Goal: Task Accomplishment & Management: Complete application form

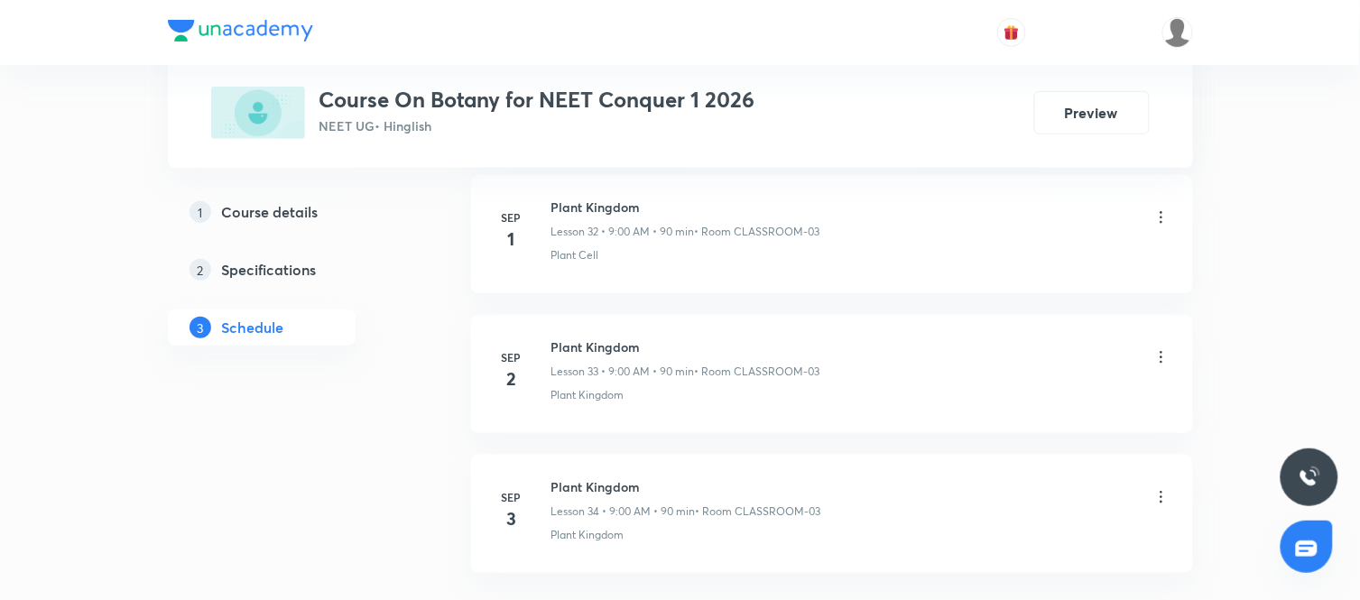
scroll to position [5606, 0]
click at [607, 346] on h6 "Plant Kingdom" at bounding box center [686, 344] width 270 height 19
copy h6 "Plant Kingdom"
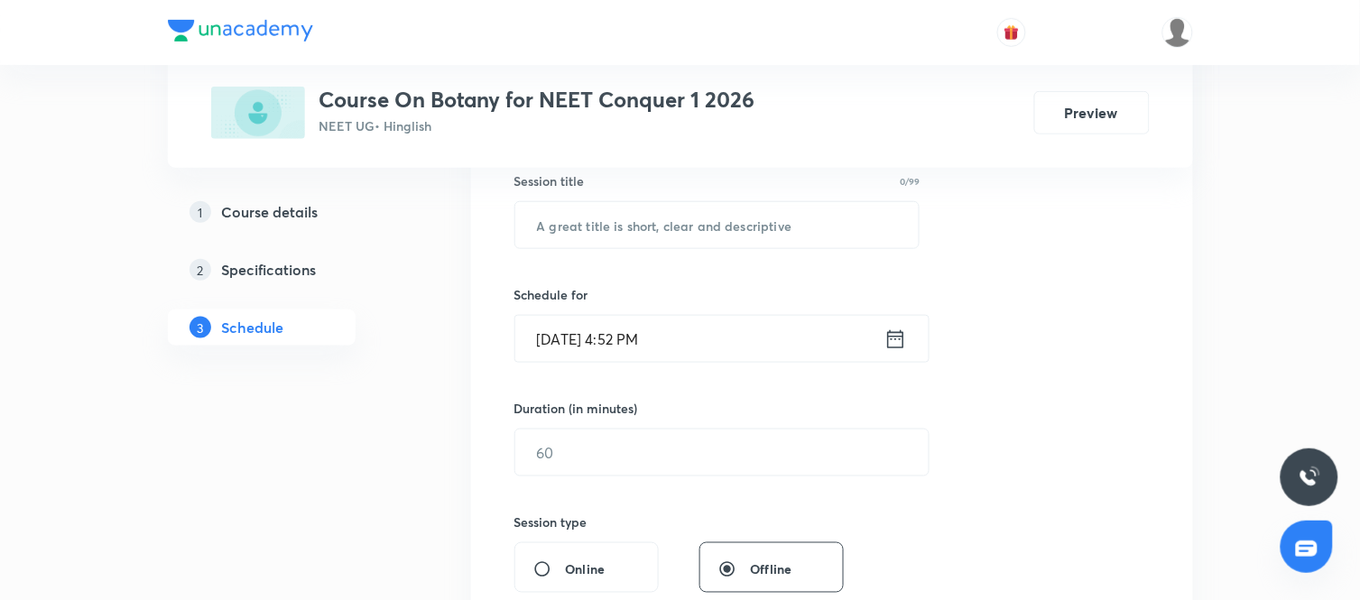
scroll to position [343, 0]
click at [669, 233] on input "text" at bounding box center [717, 222] width 404 height 46
paste input "Plant Kingdom"
type input "Plant Kingdom"
click at [899, 337] on icon at bounding box center [895, 336] width 23 height 25
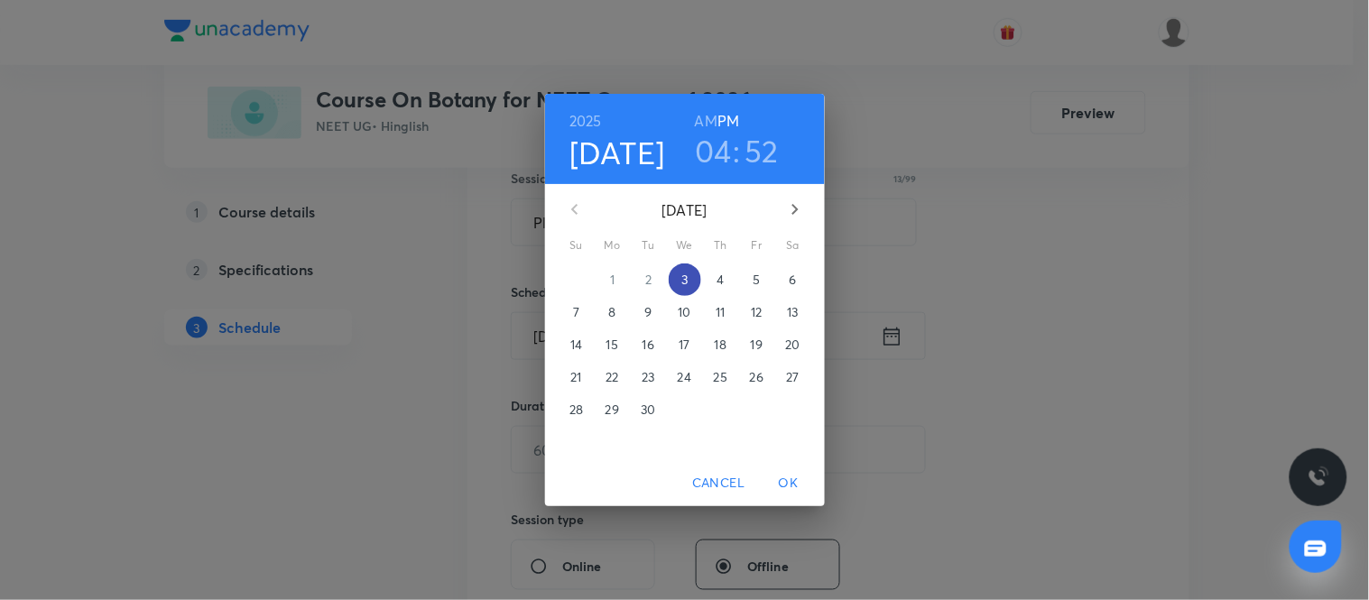
click at [681, 274] on p "3" at bounding box center [684, 280] width 6 height 18
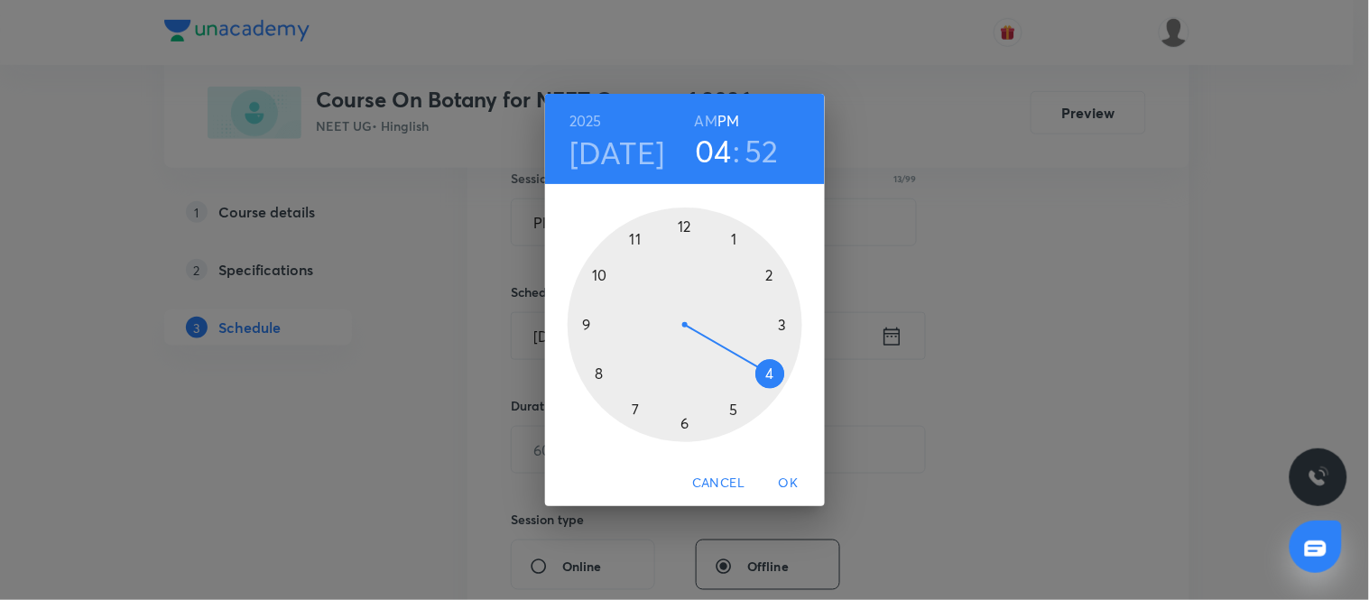
click at [794, 474] on span "OK" at bounding box center [788, 483] width 43 height 23
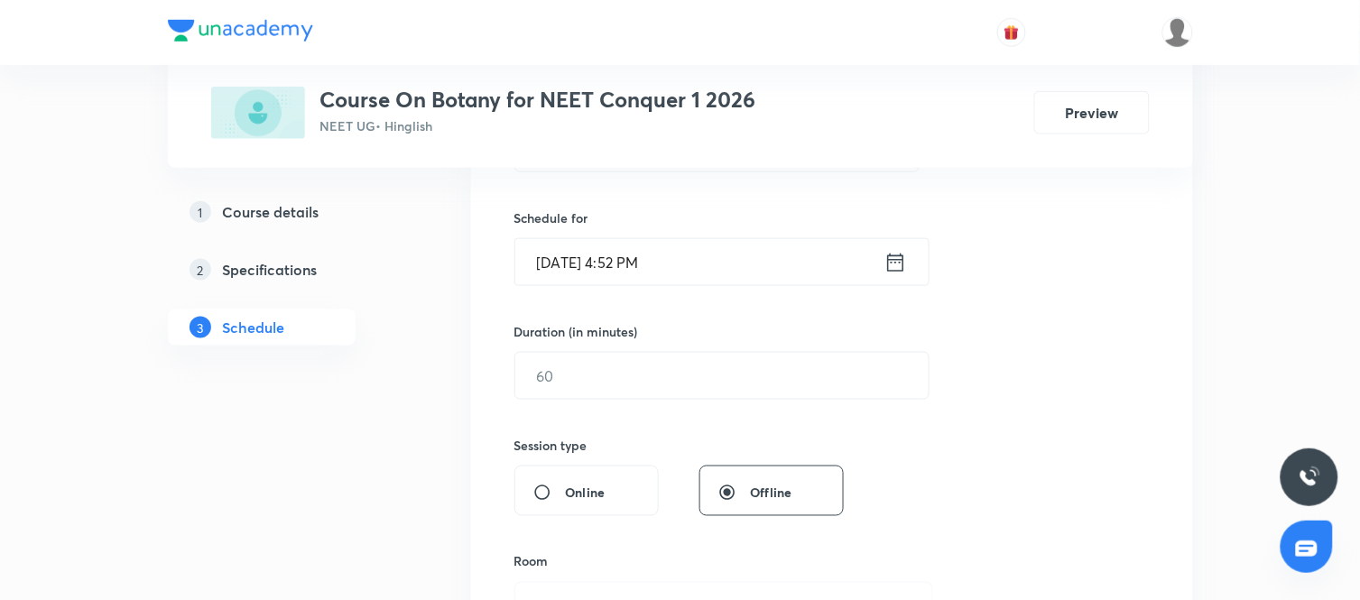
scroll to position [419, 0]
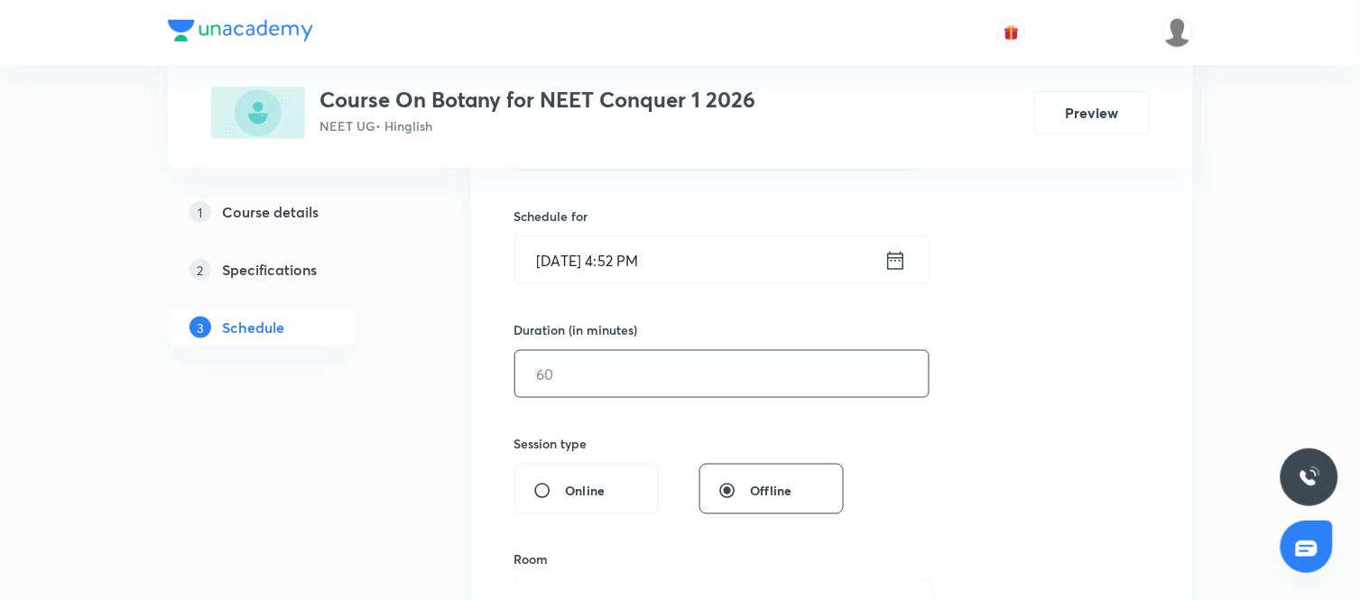
click at [722, 380] on input "text" at bounding box center [721, 374] width 413 height 46
type input "90"
click at [980, 463] on div "Session 35 Live class Session title 13/99 Plant Kingdom ​ Schedule for Sep 3, 2…" at bounding box center [831, 394] width 635 height 847
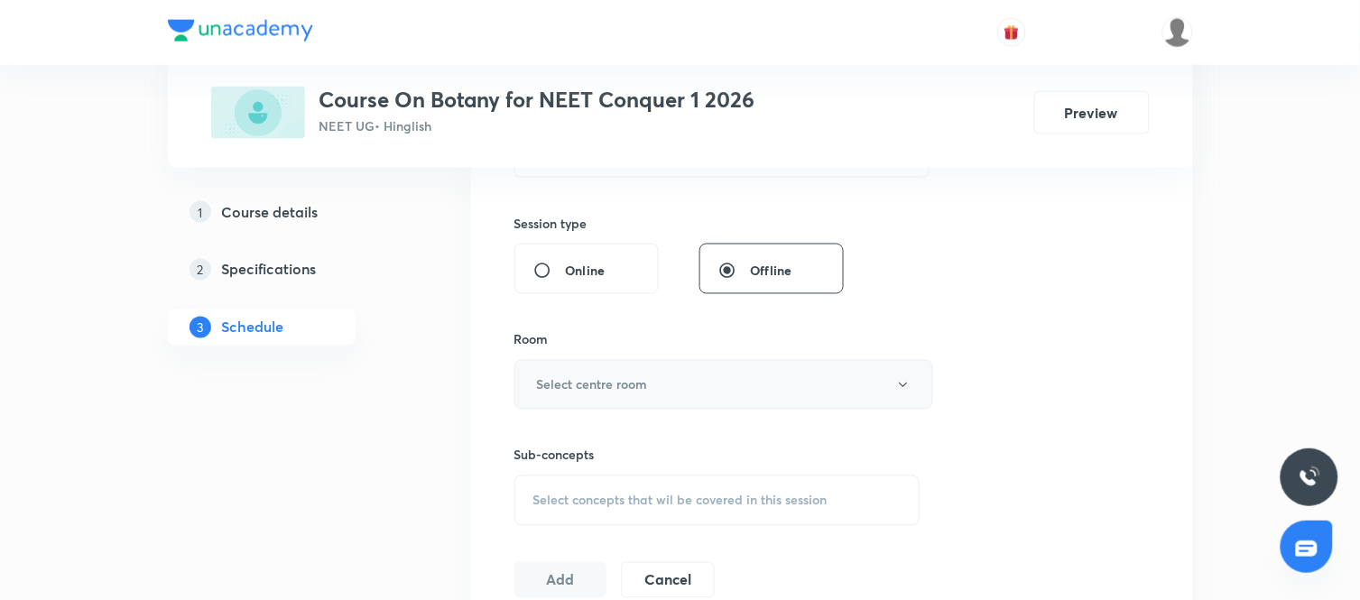
scroll to position [641, 0]
click at [771, 372] on button "Select centre room" at bounding box center [723, 383] width 419 height 50
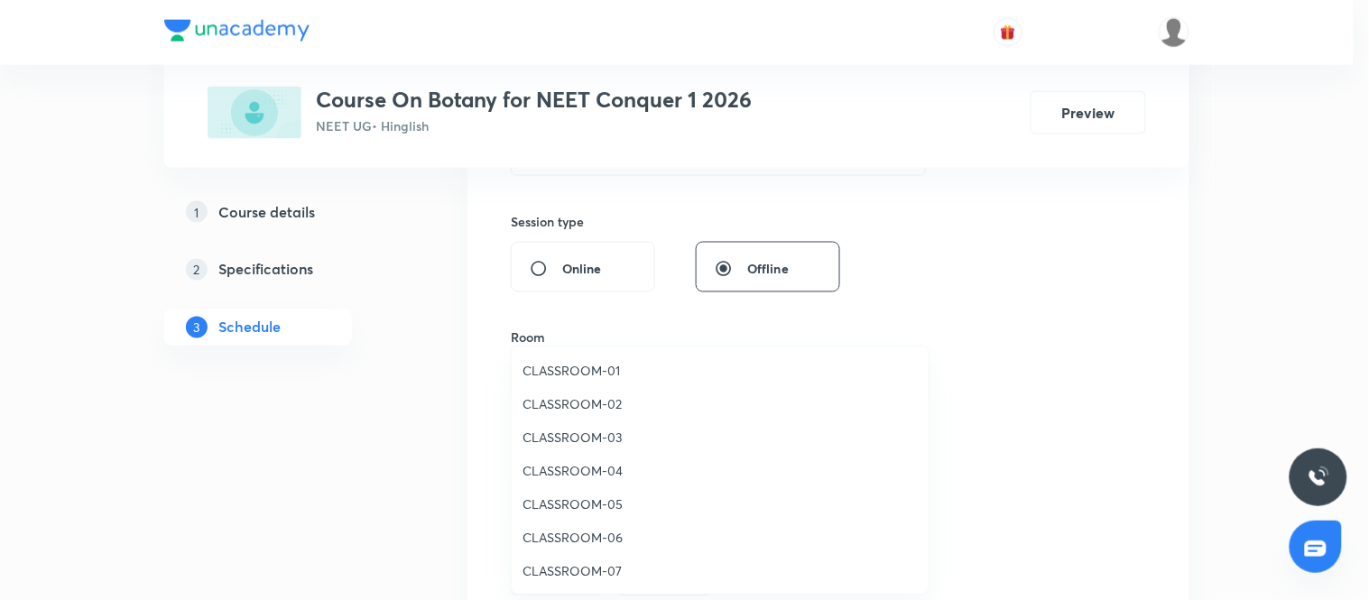
click at [562, 411] on span "CLASSROOM-02" at bounding box center [719, 403] width 395 height 19
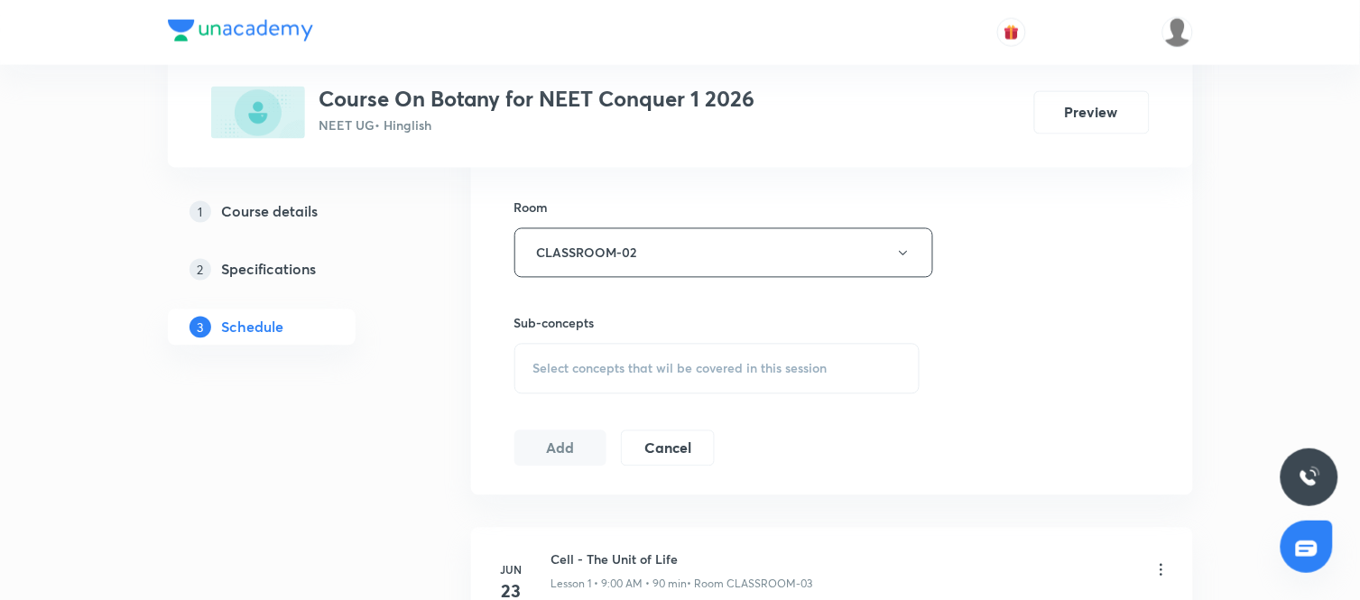
scroll to position [777, 0]
click at [768, 356] on span "Select concepts that wil be covered in this session" at bounding box center [680, 362] width 294 height 14
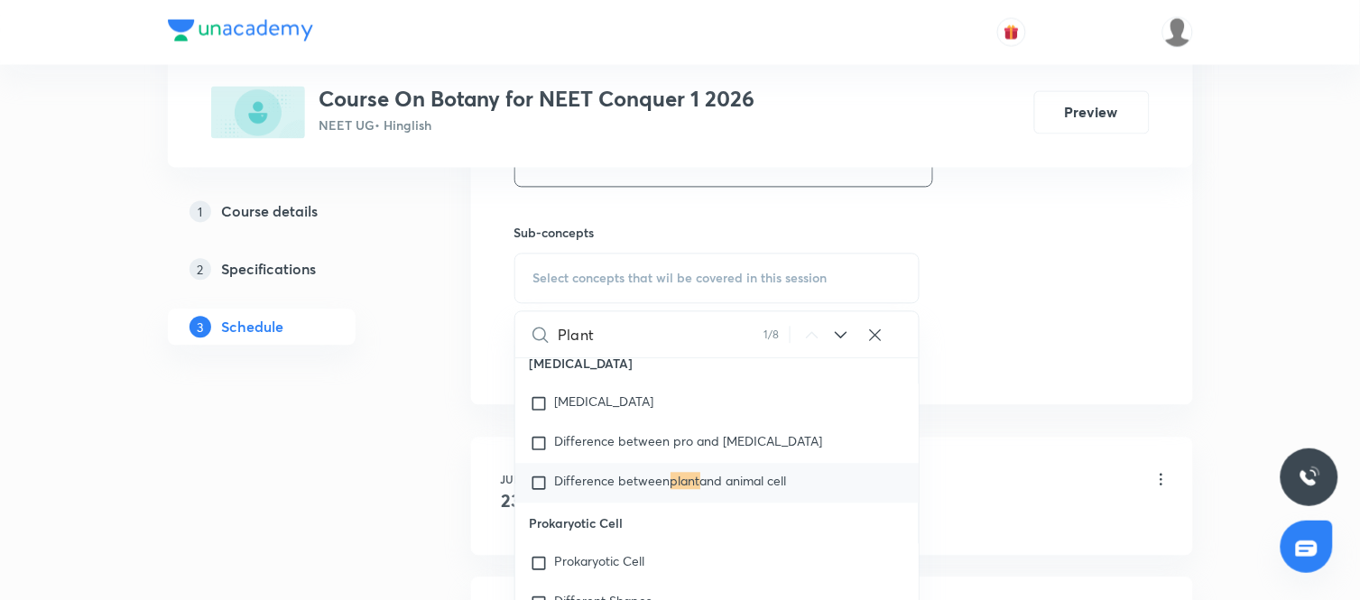
scroll to position [1132, 0]
type input "Plant"
click at [681, 484] on mark "plant" at bounding box center [685, 480] width 30 height 17
checkbox input "true"
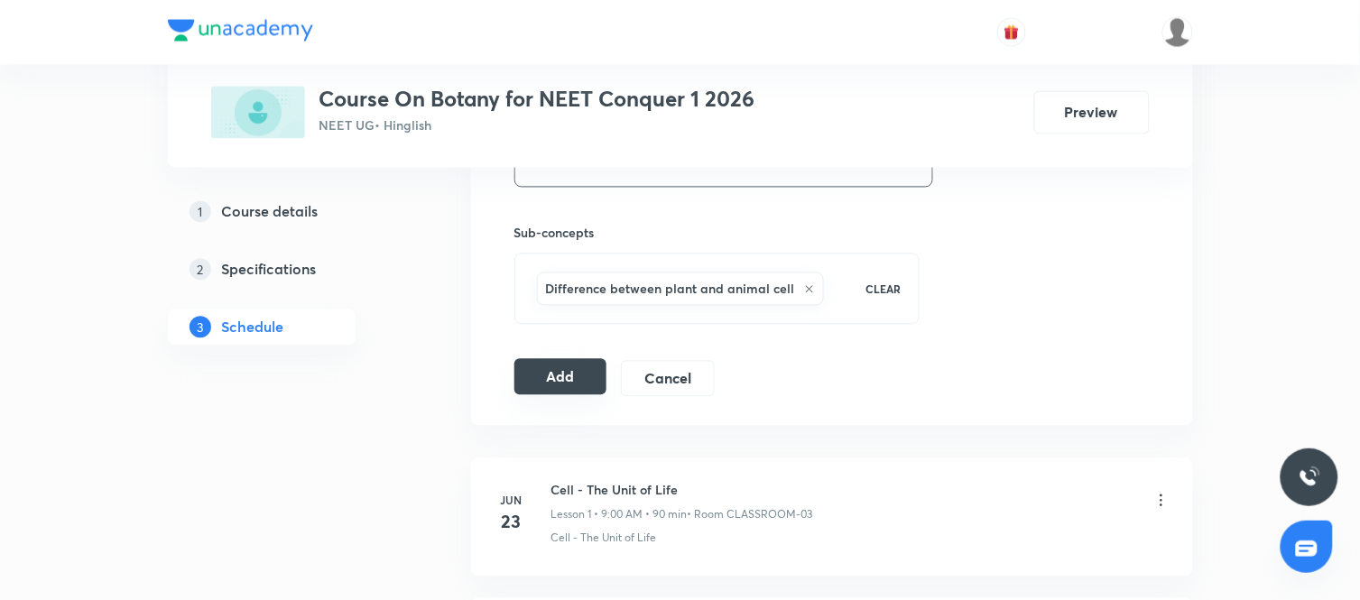
click at [584, 372] on button "Add" at bounding box center [560, 377] width 93 height 36
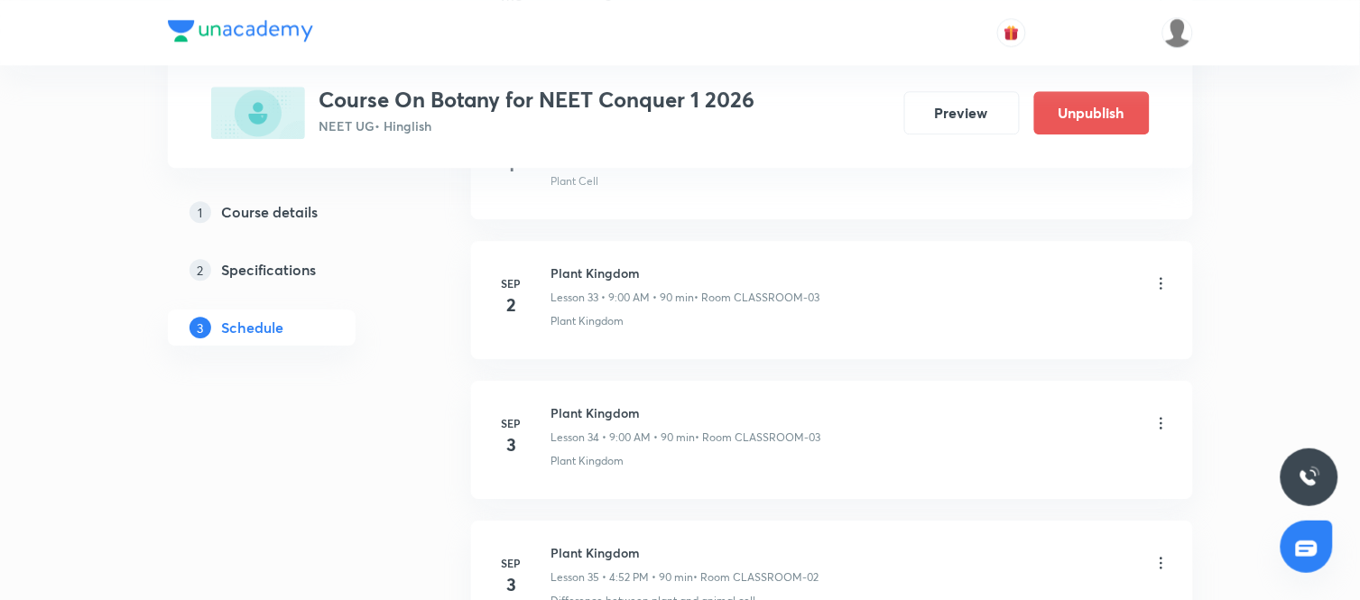
scroll to position [4915, 0]
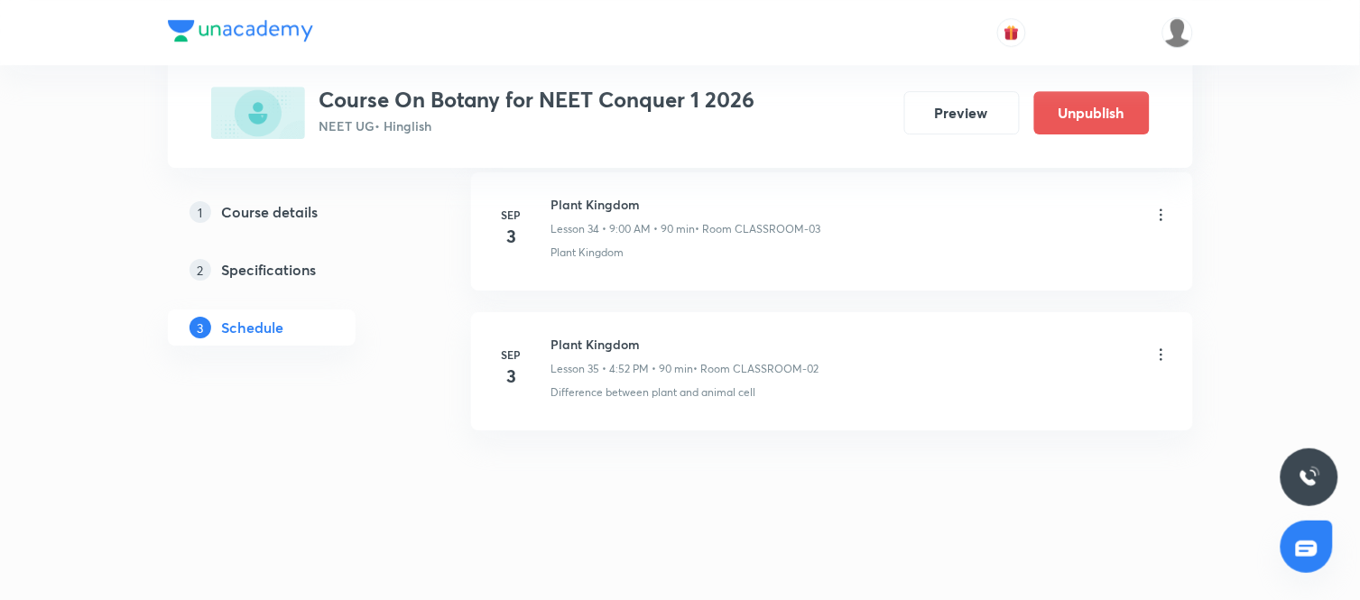
click at [1159, 353] on icon at bounding box center [1161, 355] width 18 height 18
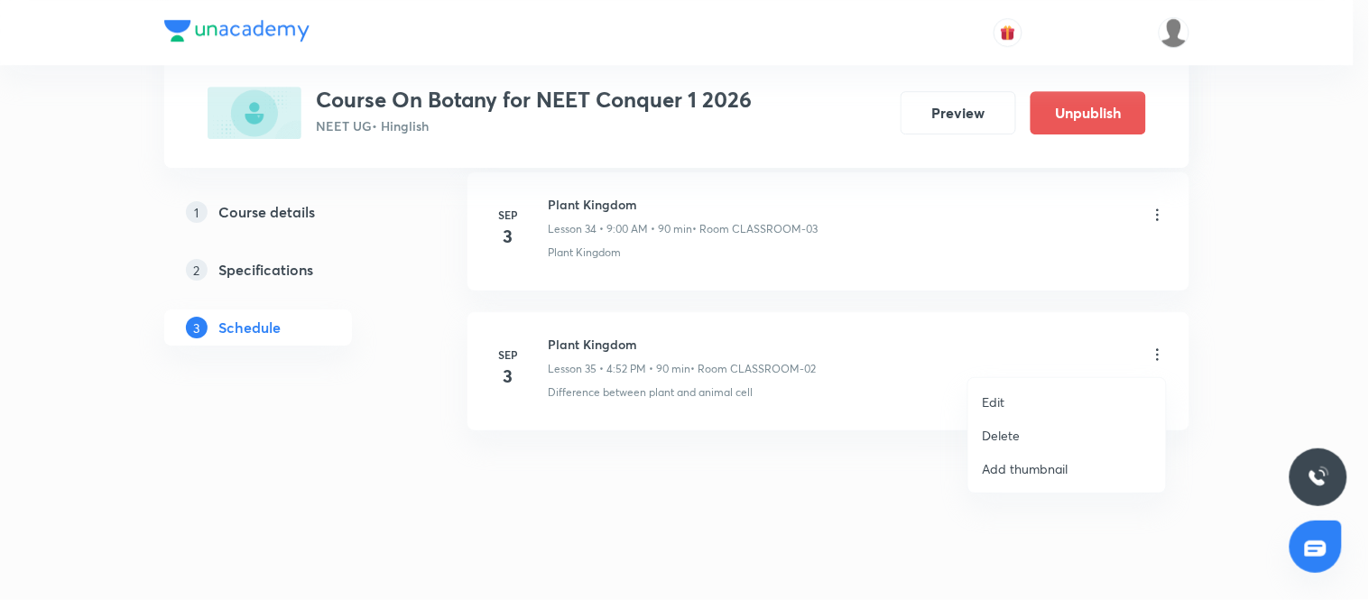
click at [1005, 429] on p "Delete" at bounding box center [1002, 435] width 38 height 19
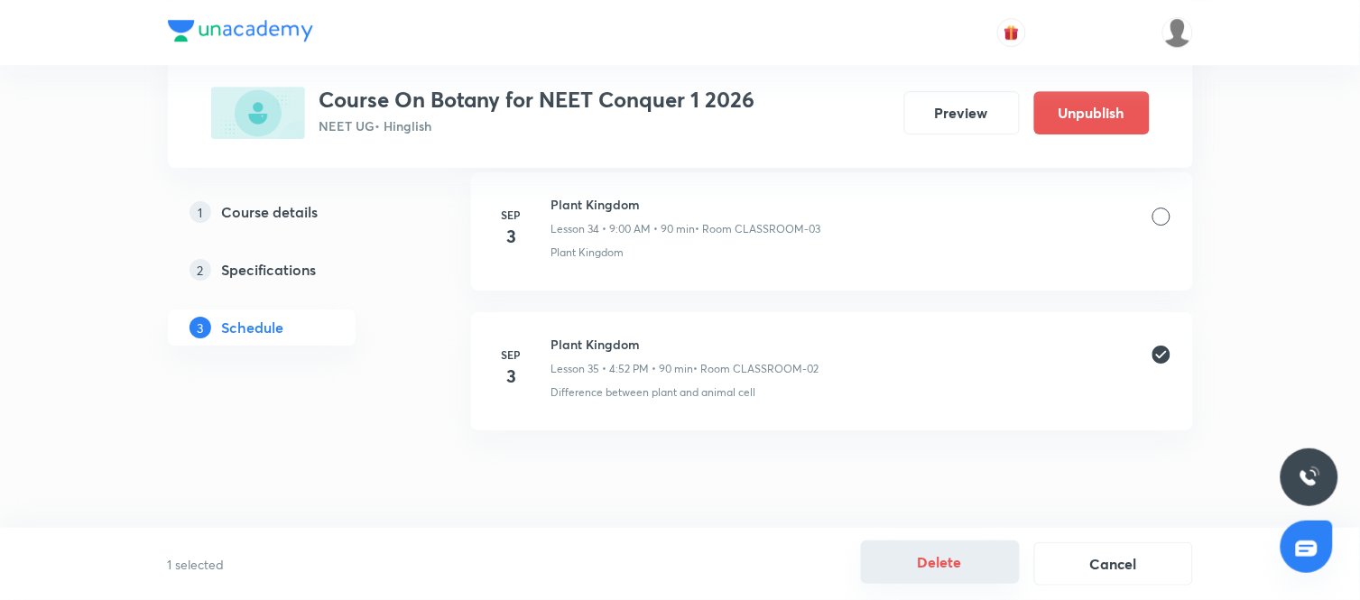
click at [962, 556] on button "Delete" at bounding box center [940, 561] width 159 height 43
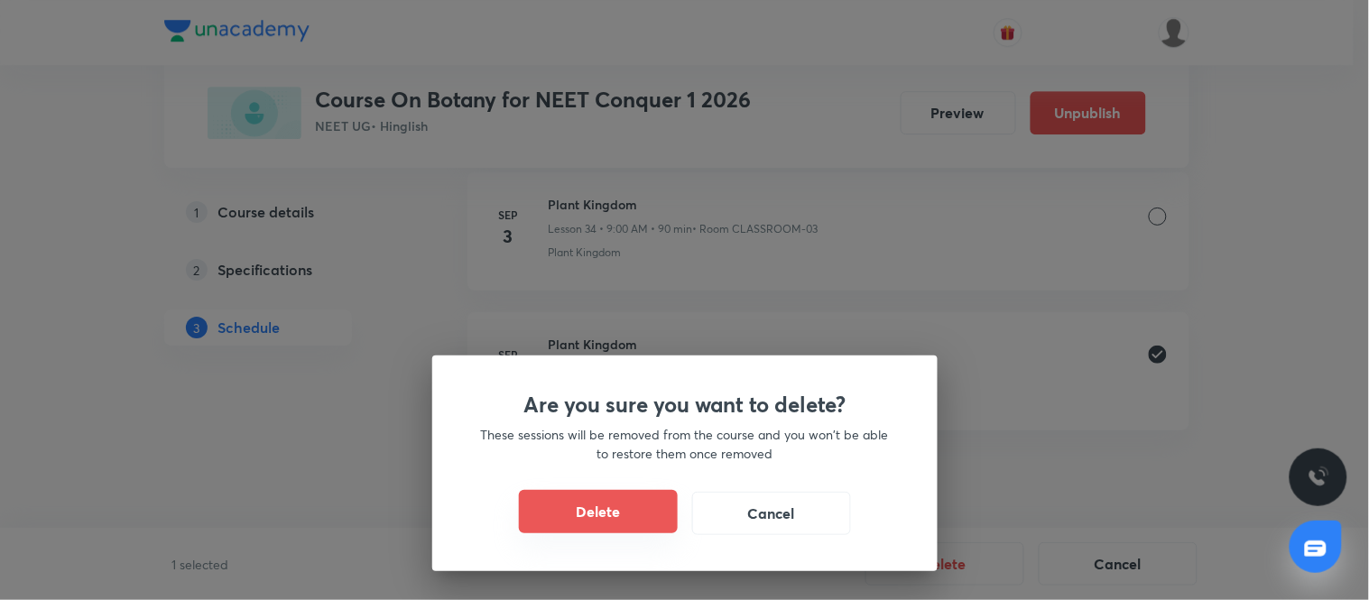
click at [633, 519] on button "Delete" at bounding box center [598, 511] width 159 height 43
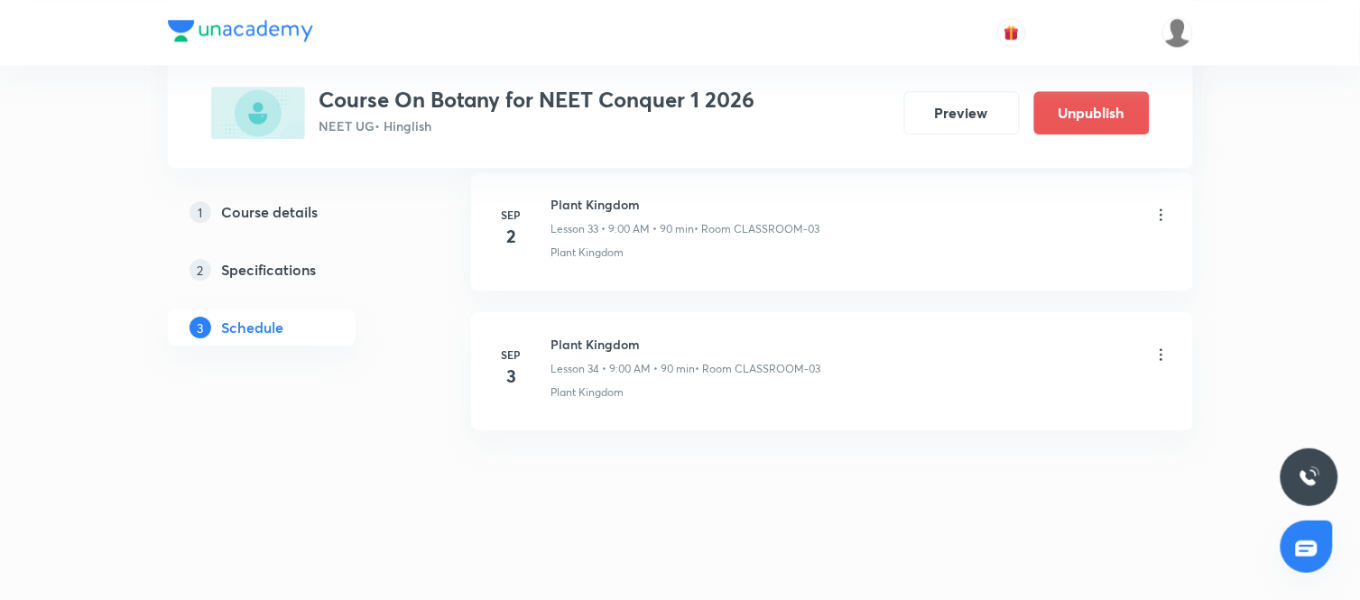
scroll to position [4776, 0]
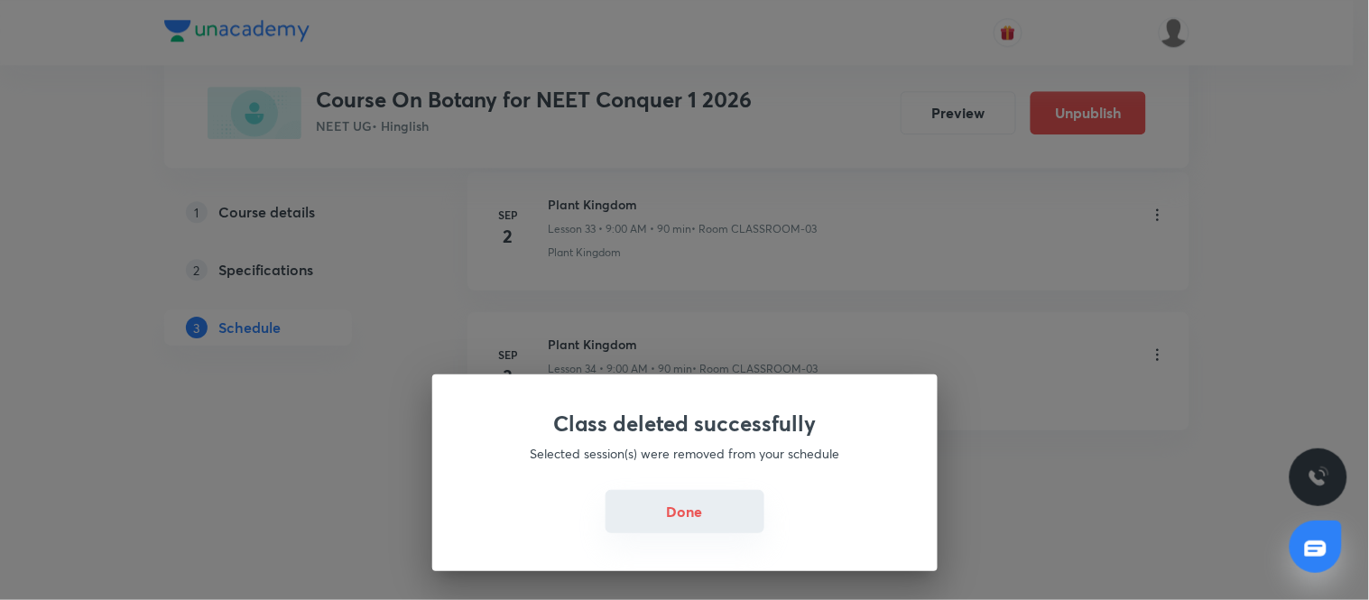
click at [688, 514] on button "Done" at bounding box center [684, 511] width 159 height 43
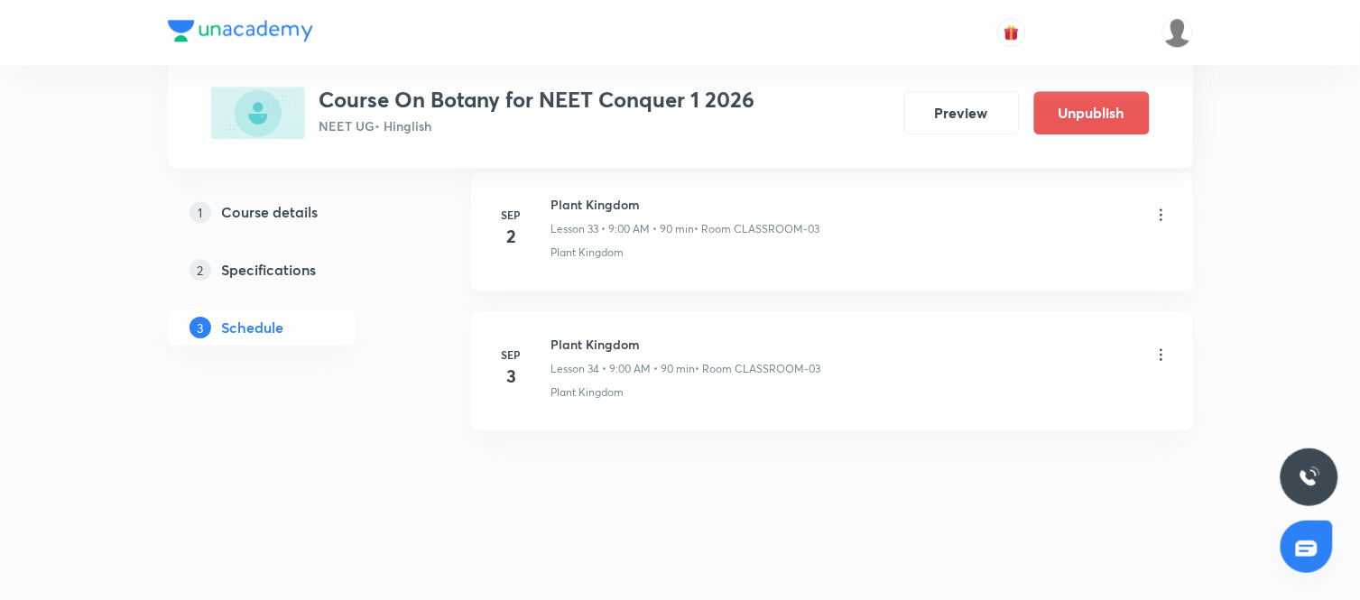
scroll to position [0, 0]
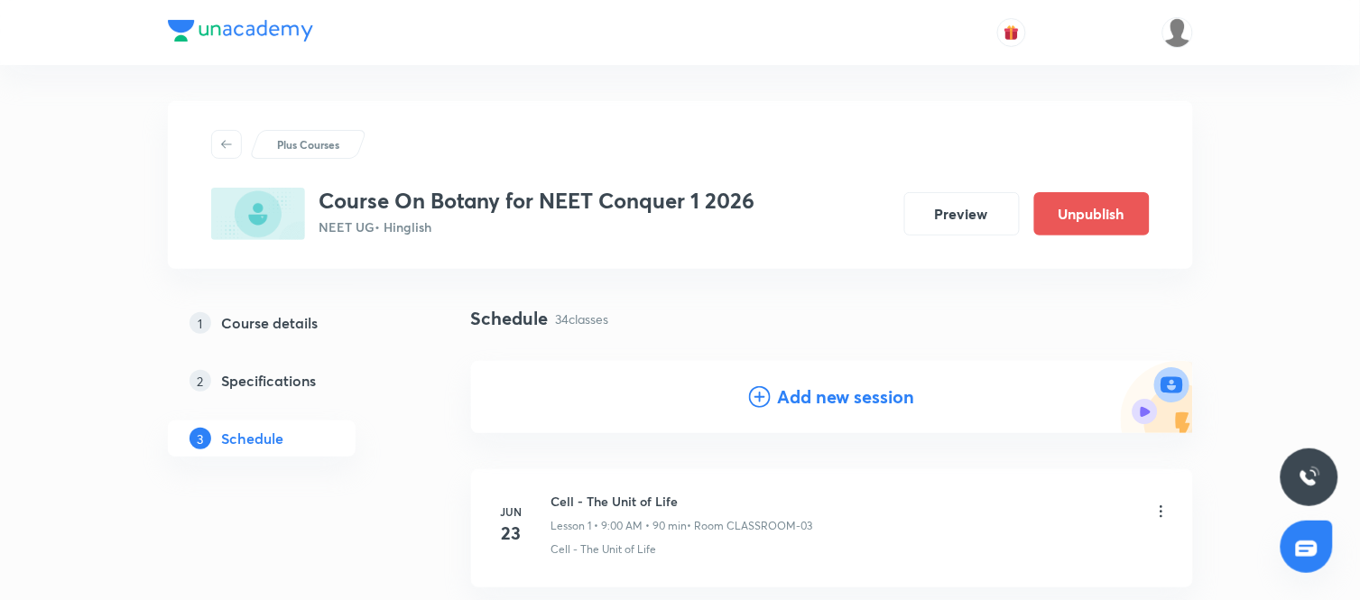
click at [830, 403] on h4 "Add new session" at bounding box center [846, 396] width 137 height 27
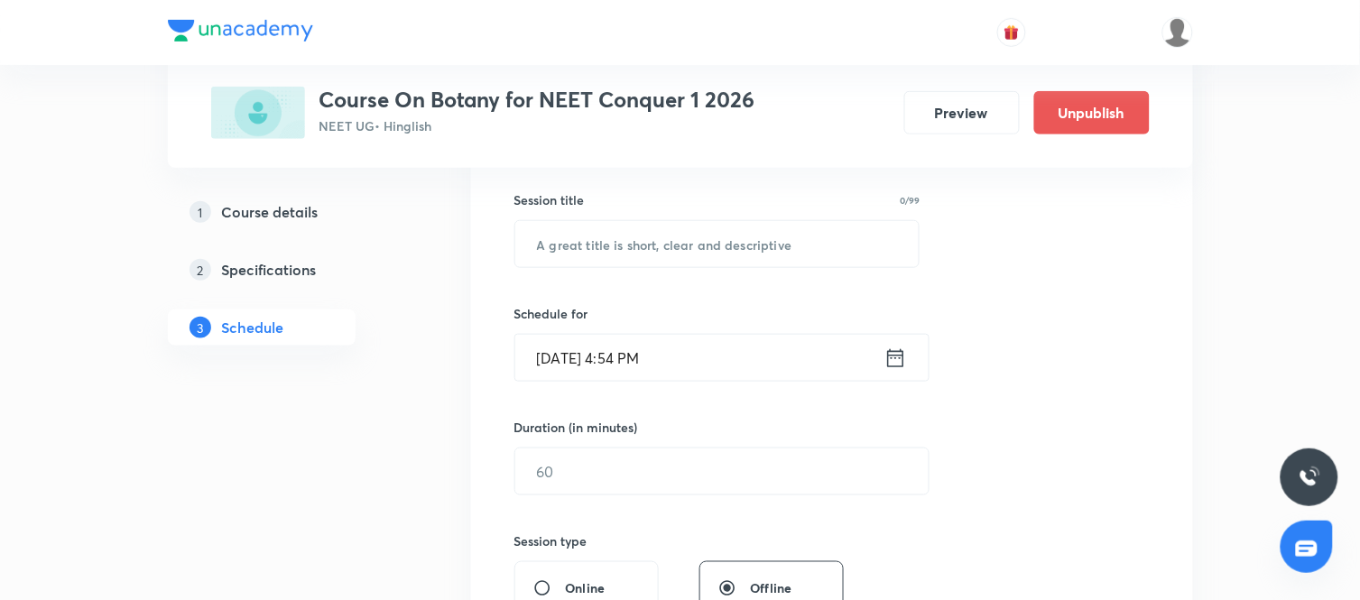
scroll to position [322, 0]
click at [675, 269] on div "Session 35 Live class Session title 0/99 ​ Schedule for Sep 3, 2025, 4:54 PM ​ …" at bounding box center [831, 491] width 635 height 847
click at [654, 245] on input "text" at bounding box center [717, 243] width 404 height 46
paste input "Plant Kingdom"
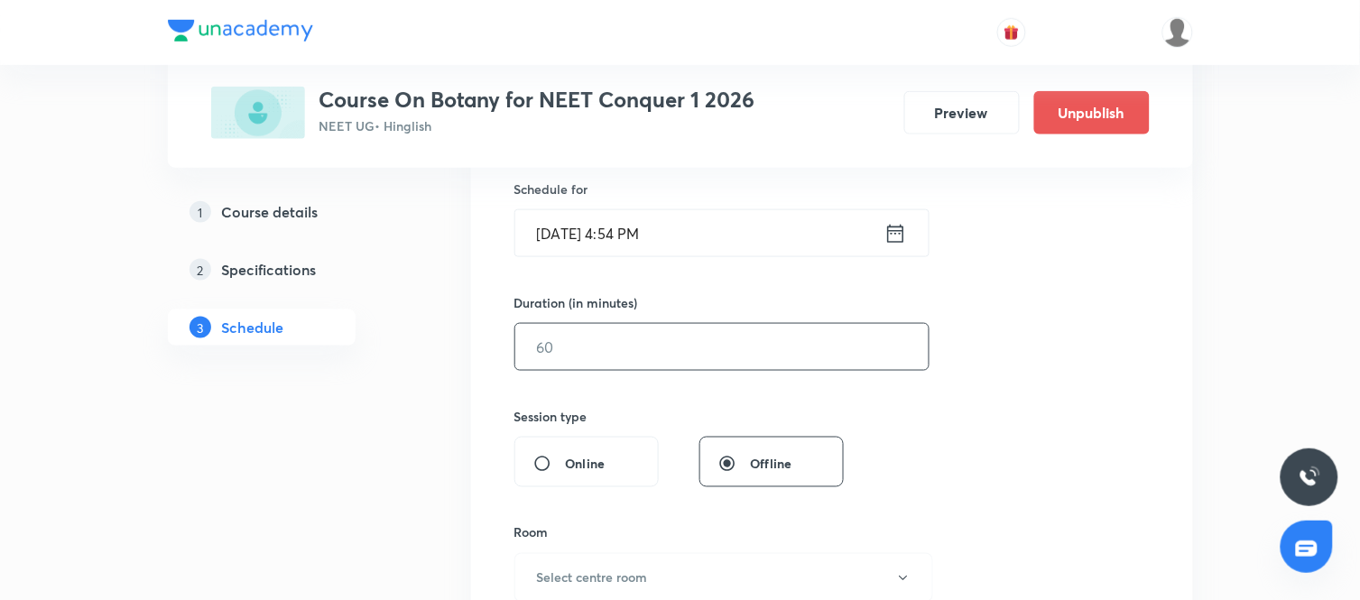
type input "Plant Kingdom"
click at [688, 344] on input "text" at bounding box center [721, 347] width 413 height 46
type input "9"
type input "85"
click at [926, 458] on div "Session 35 Live class Session title 13/99 Plant Kingdom ​ Schedule for Sep 3, 2…" at bounding box center [831, 367] width 635 height 847
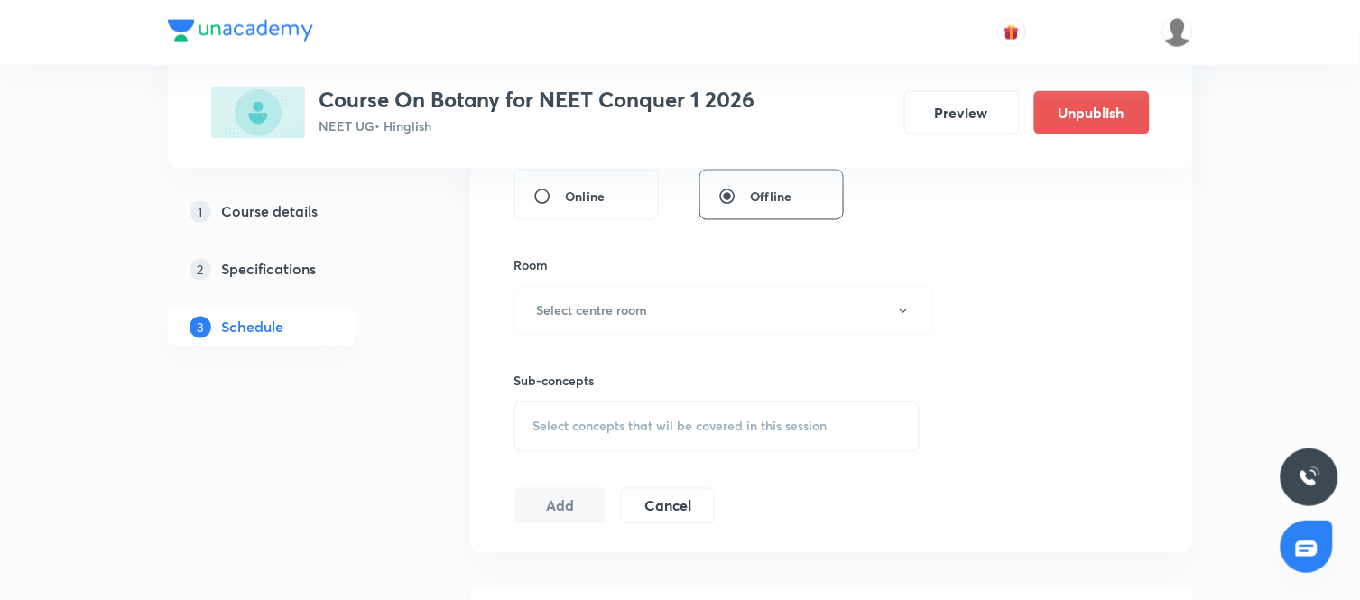
scroll to position [714, 0]
click at [728, 337] on div "Sub-concepts Select concepts that wil be covered in this session" at bounding box center [717, 393] width 406 height 116
click at [647, 305] on h6 "Select centre room" at bounding box center [592, 309] width 111 height 19
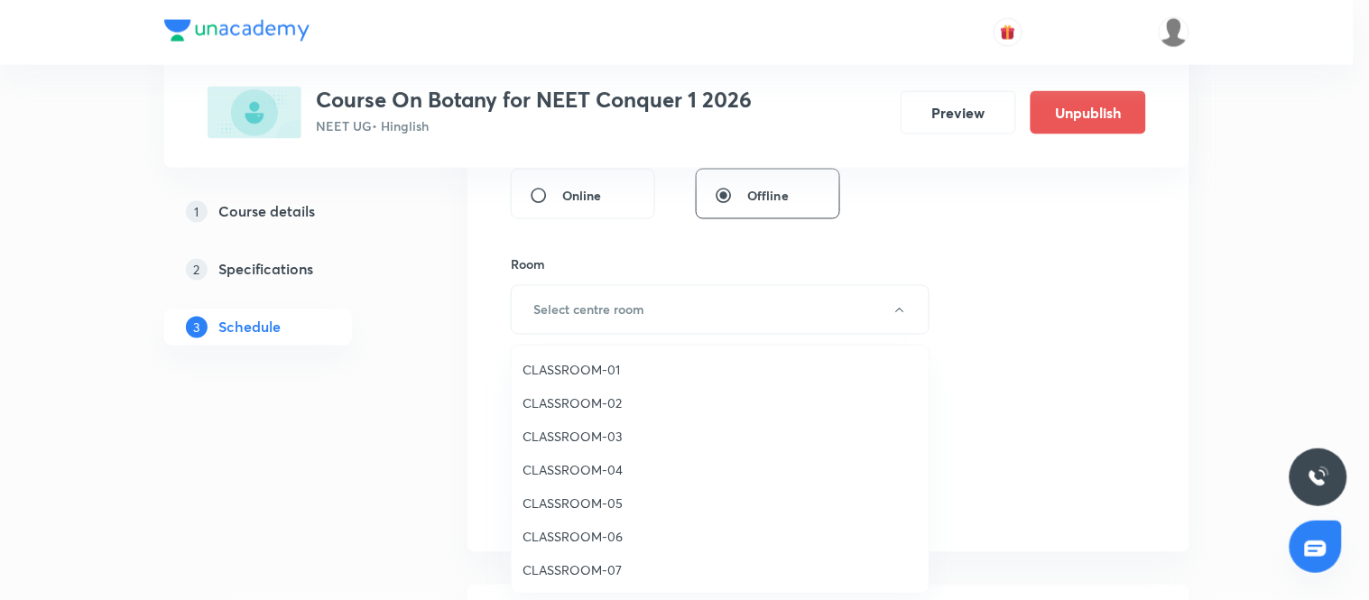
click at [571, 408] on span "CLASSROOM-02" at bounding box center [719, 402] width 395 height 19
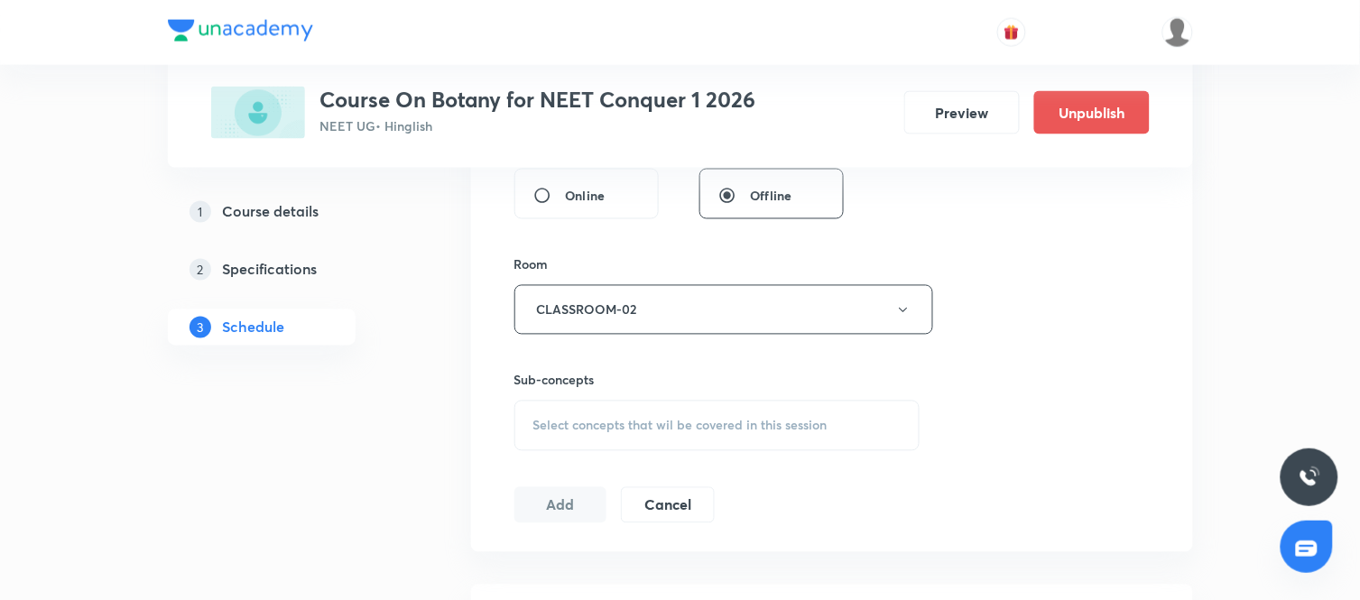
click at [726, 419] on span "Select concepts that wil be covered in this session" at bounding box center [680, 426] width 294 height 14
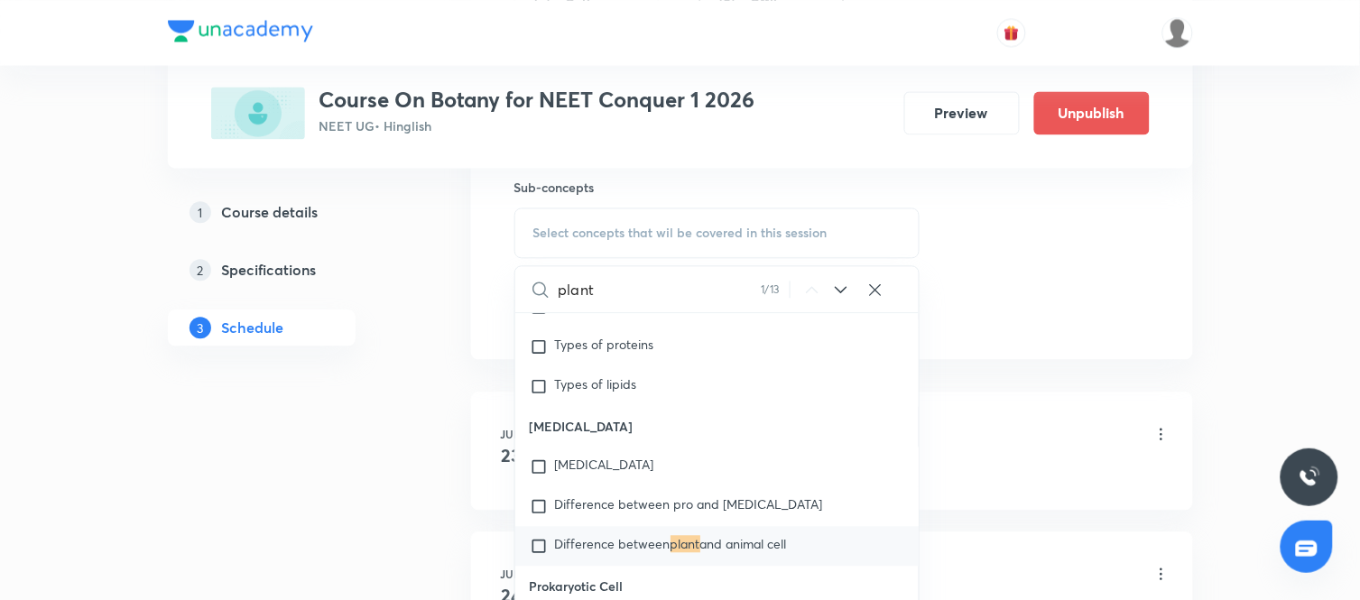
scroll to position [909, 0]
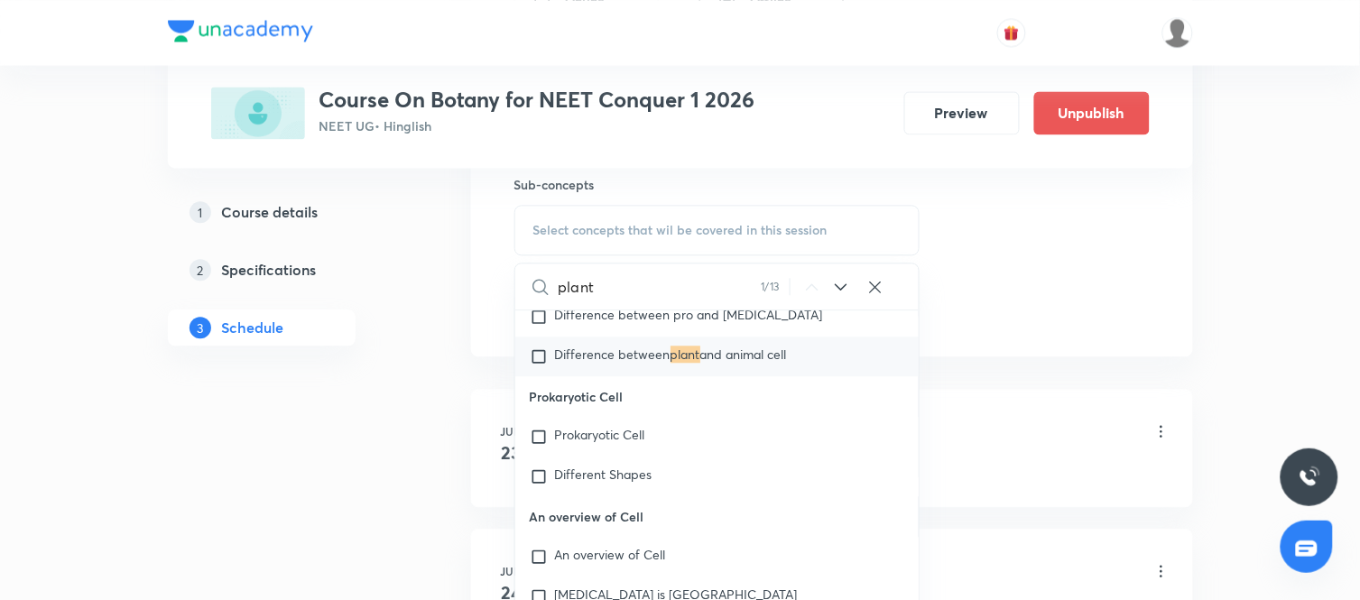
type input "plant"
click at [843, 283] on icon at bounding box center [841, 287] width 22 height 22
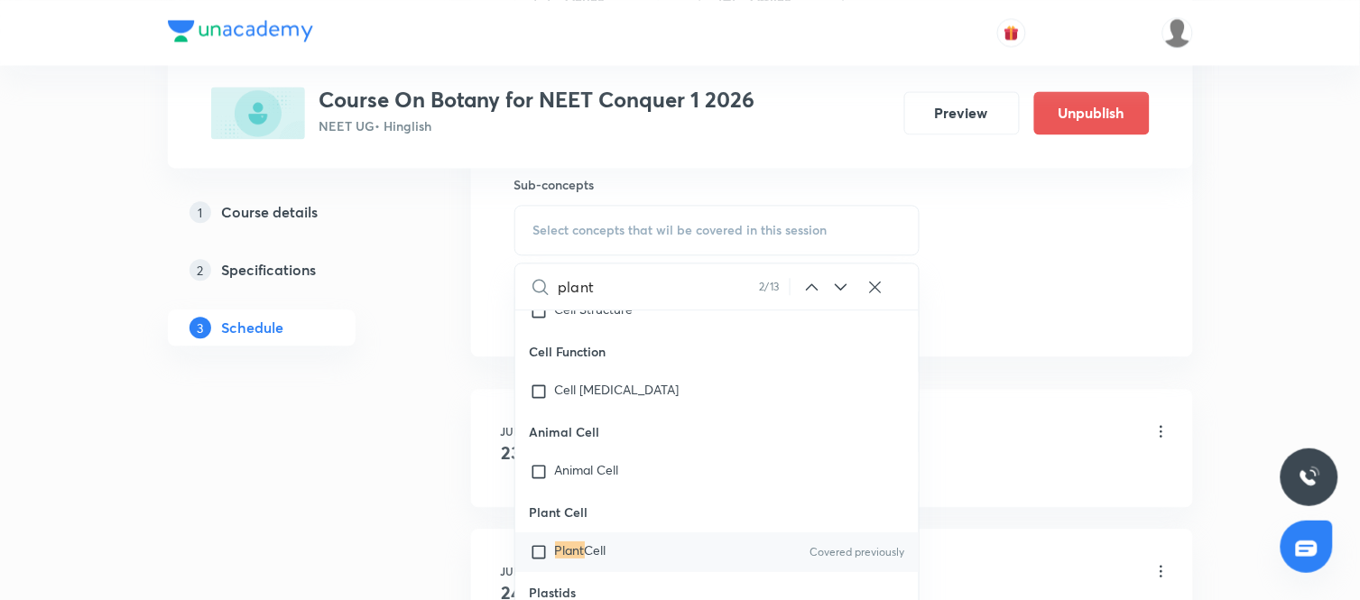
scroll to position [3460, 0]
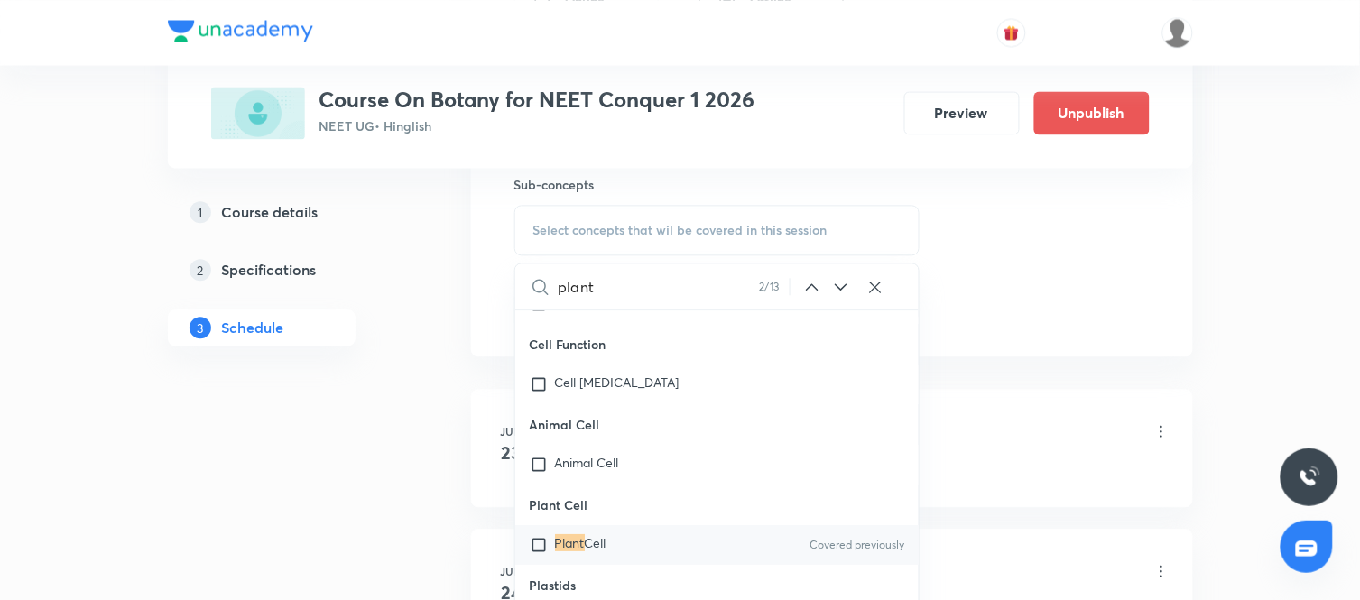
click at [611, 552] on div "Plant Cell Covered previously" at bounding box center [717, 545] width 404 height 40
checkbox input "true"
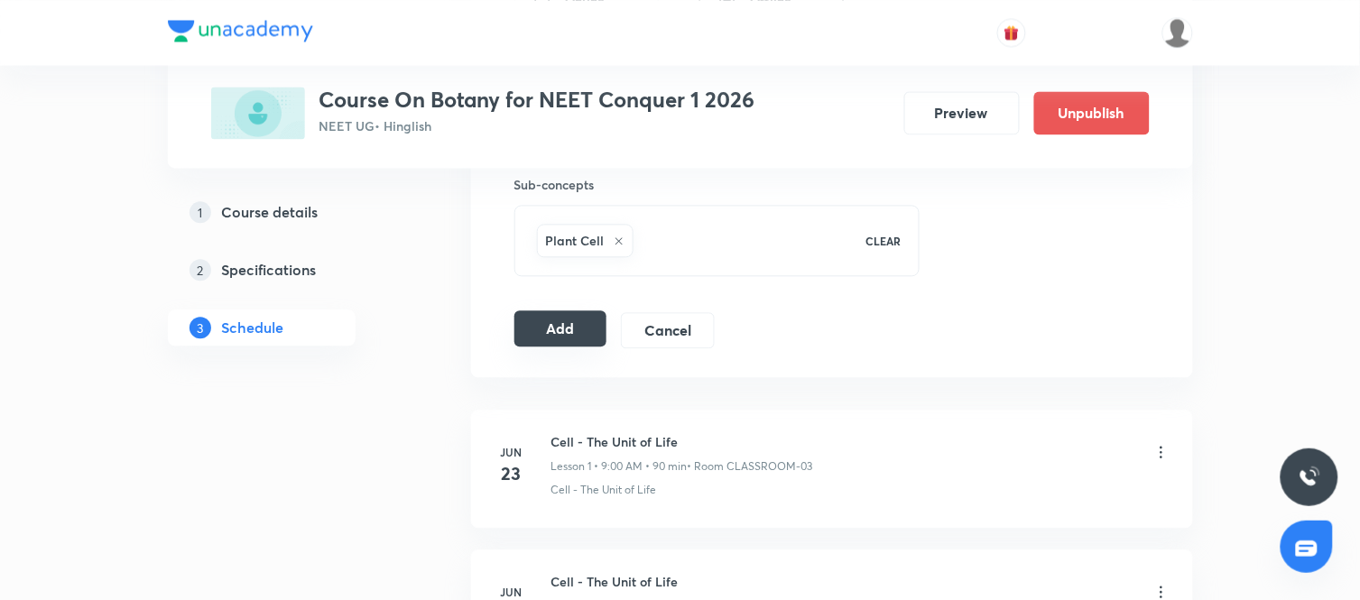
click at [556, 327] on button "Add" at bounding box center [560, 328] width 93 height 36
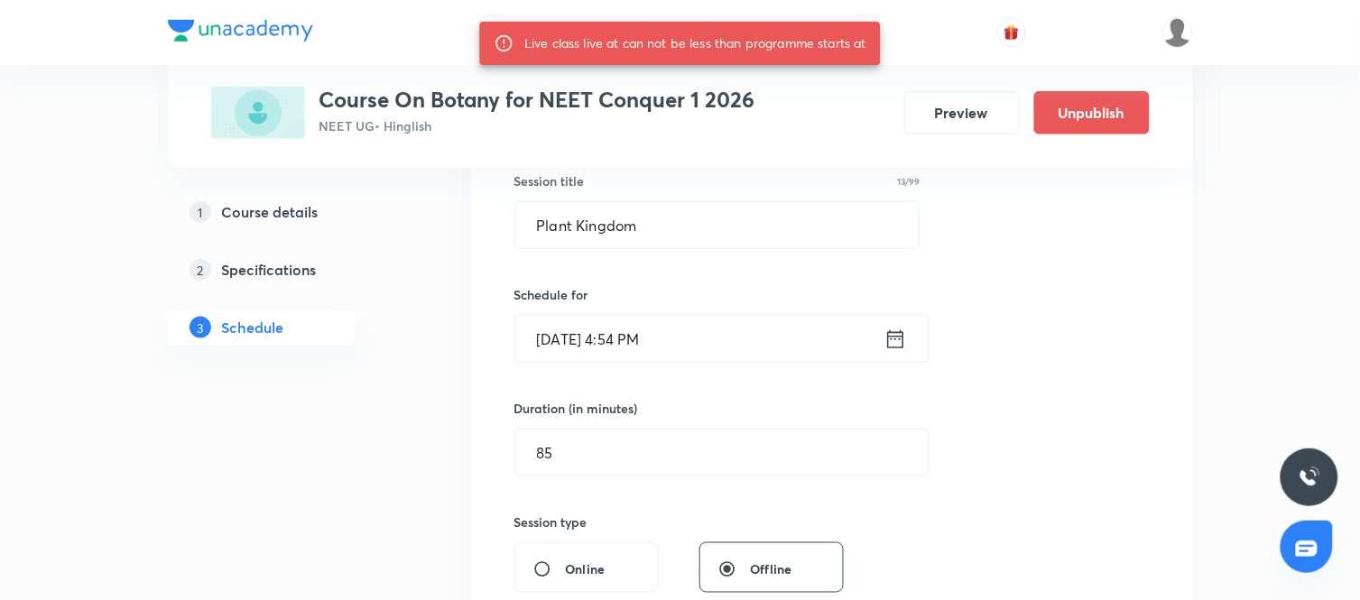
scroll to position [339, 0]
click at [896, 336] on icon at bounding box center [895, 340] width 23 height 25
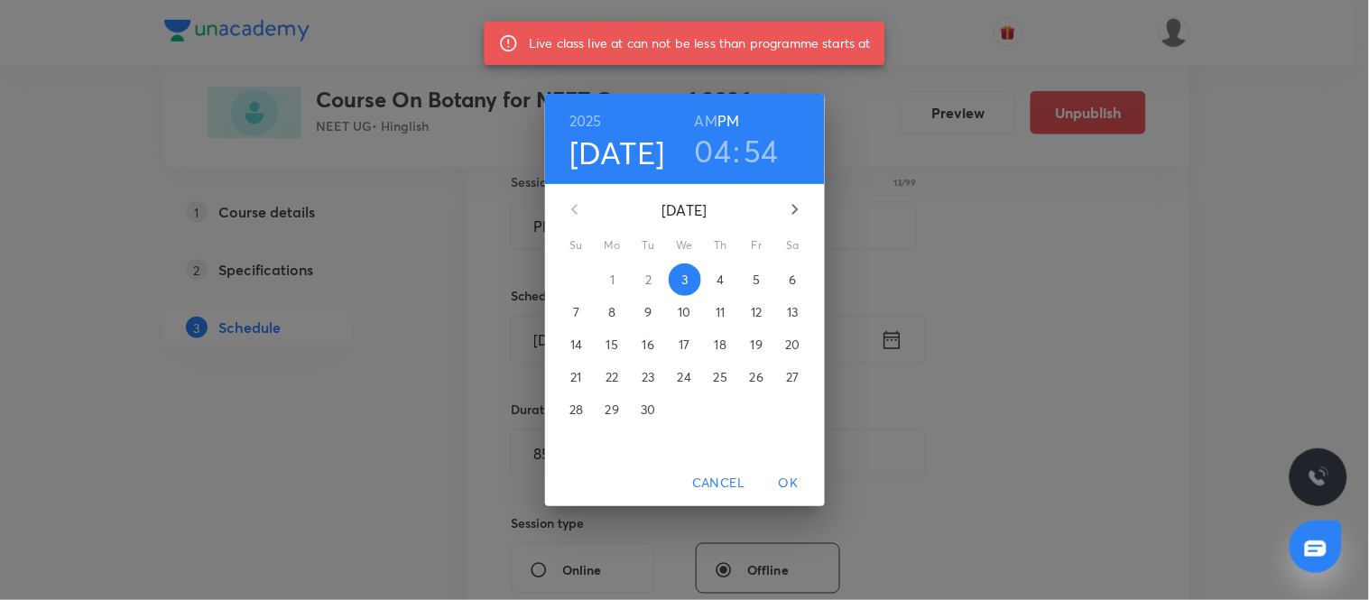
click at [764, 146] on h3 "54" at bounding box center [761, 151] width 35 height 38
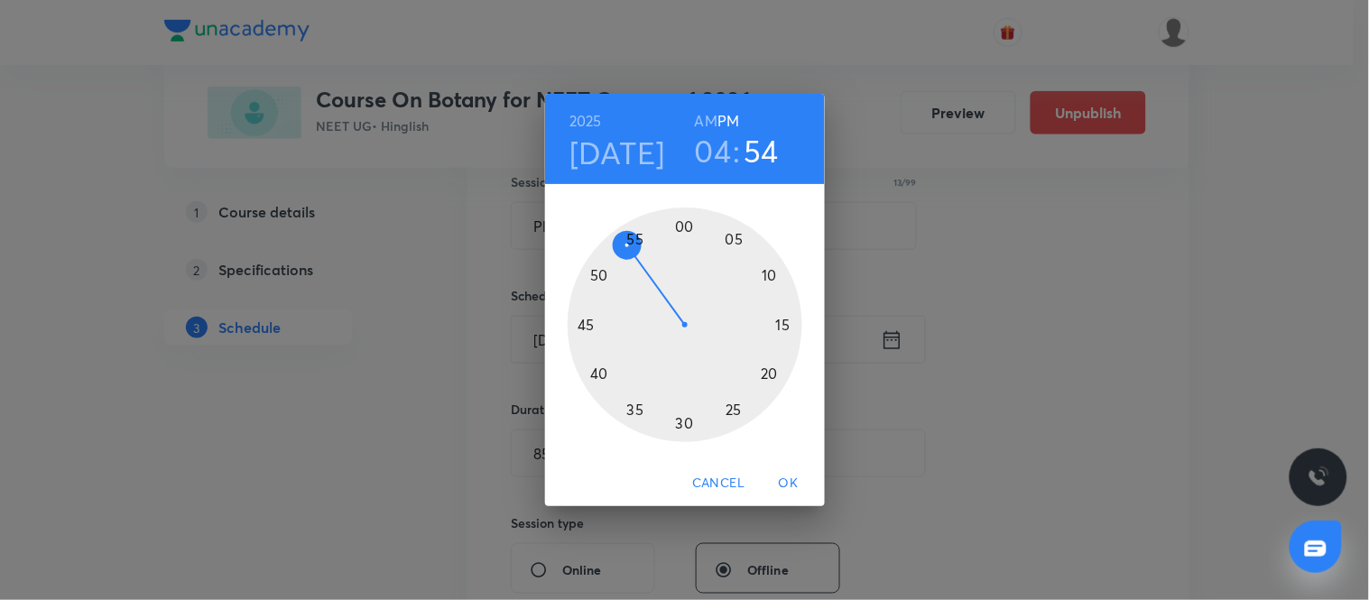
click at [632, 239] on div at bounding box center [685, 325] width 235 height 235
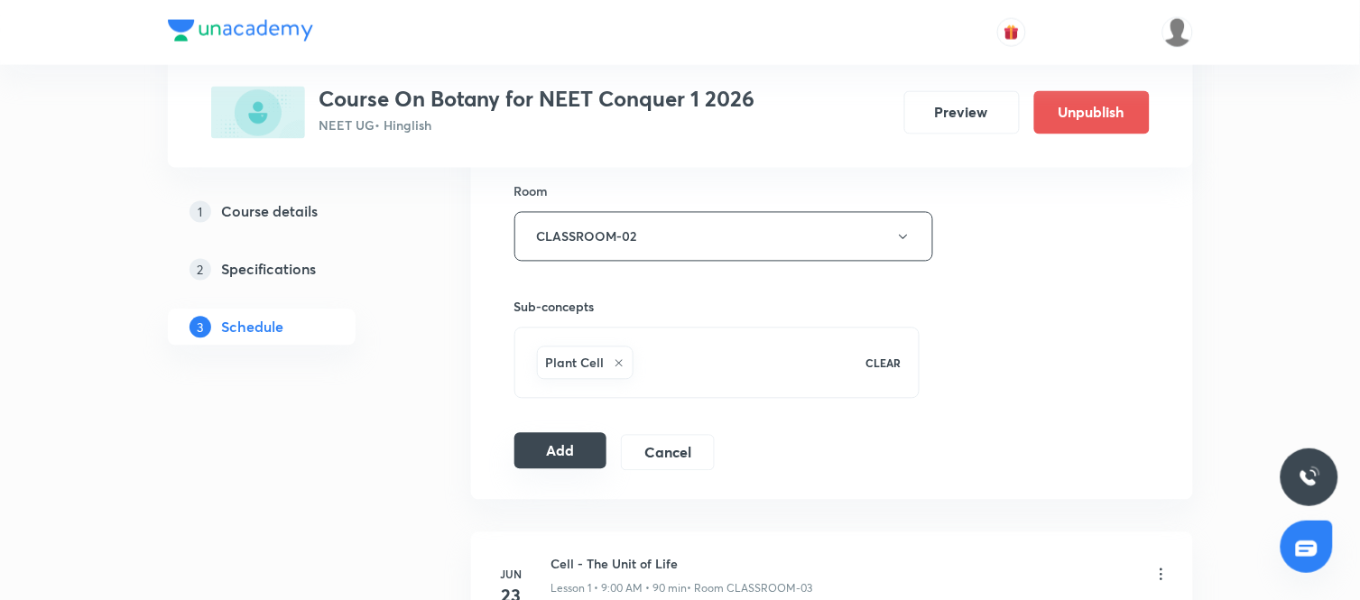
scroll to position [788, 0]
click at [569, 449] on button "Add" at bounding box center [560, 450] width 93 height 36
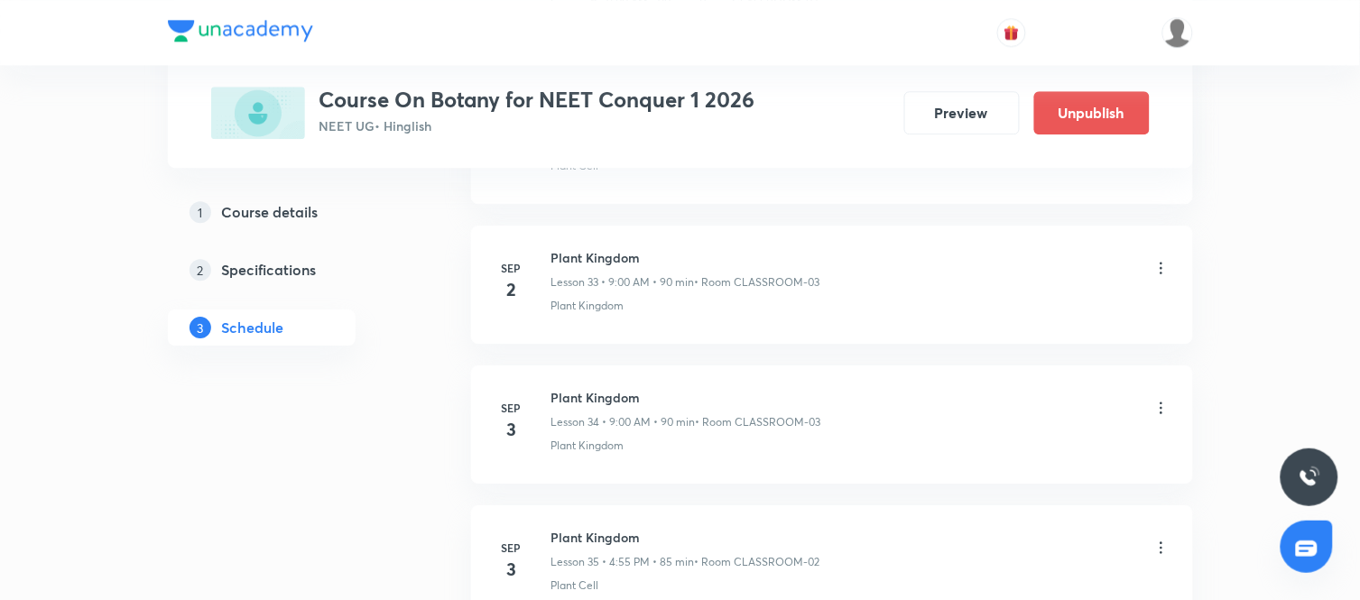
scroll to position [4915, 0]
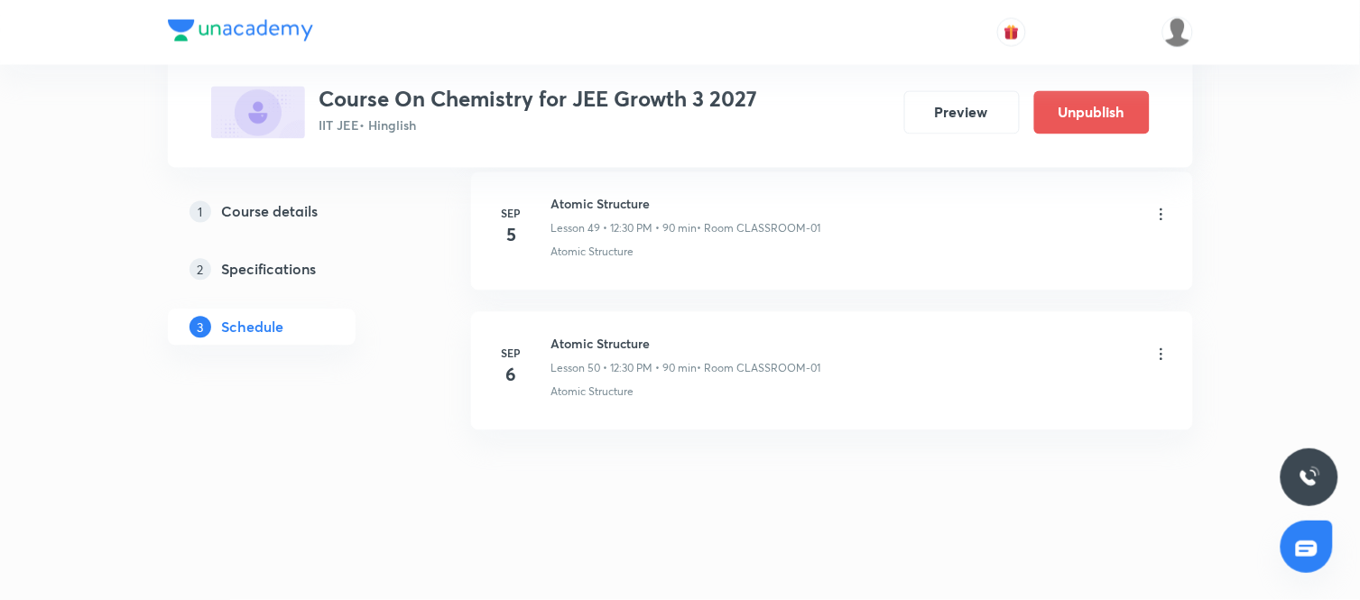
click at [612, 343] on h6 "Atomic Structure" at bounding box center [686, 344] width 270 height 19
copy h6 "Atomic Structure"
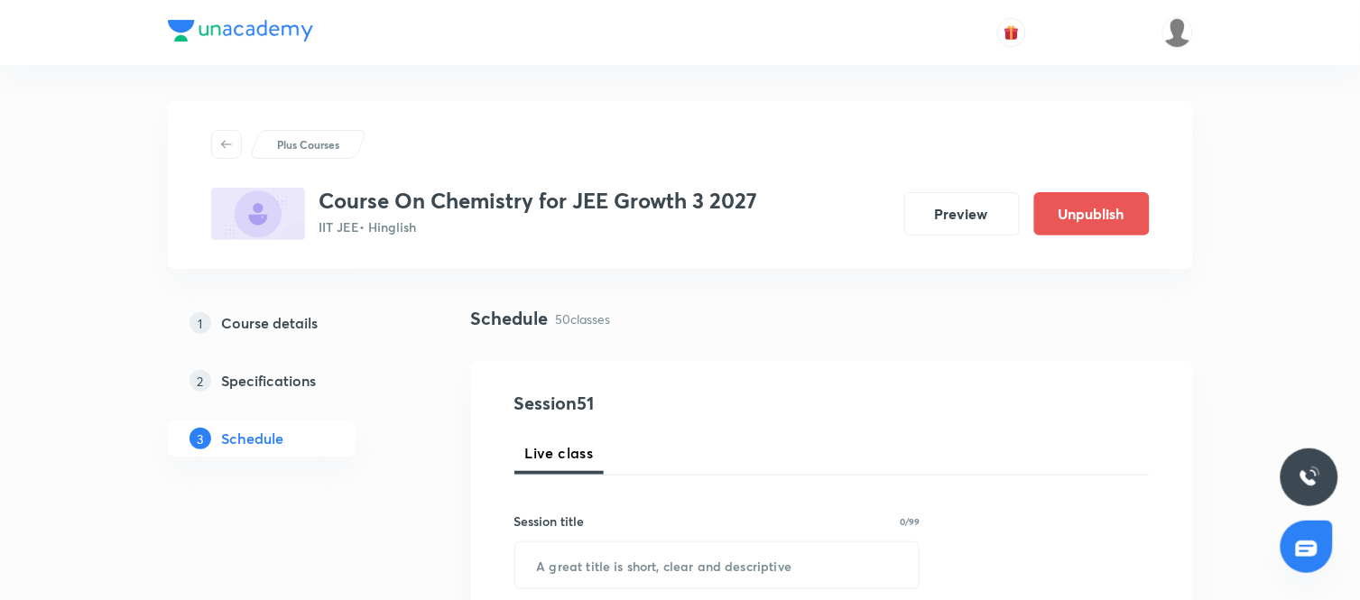
scroll to position [278, 0]
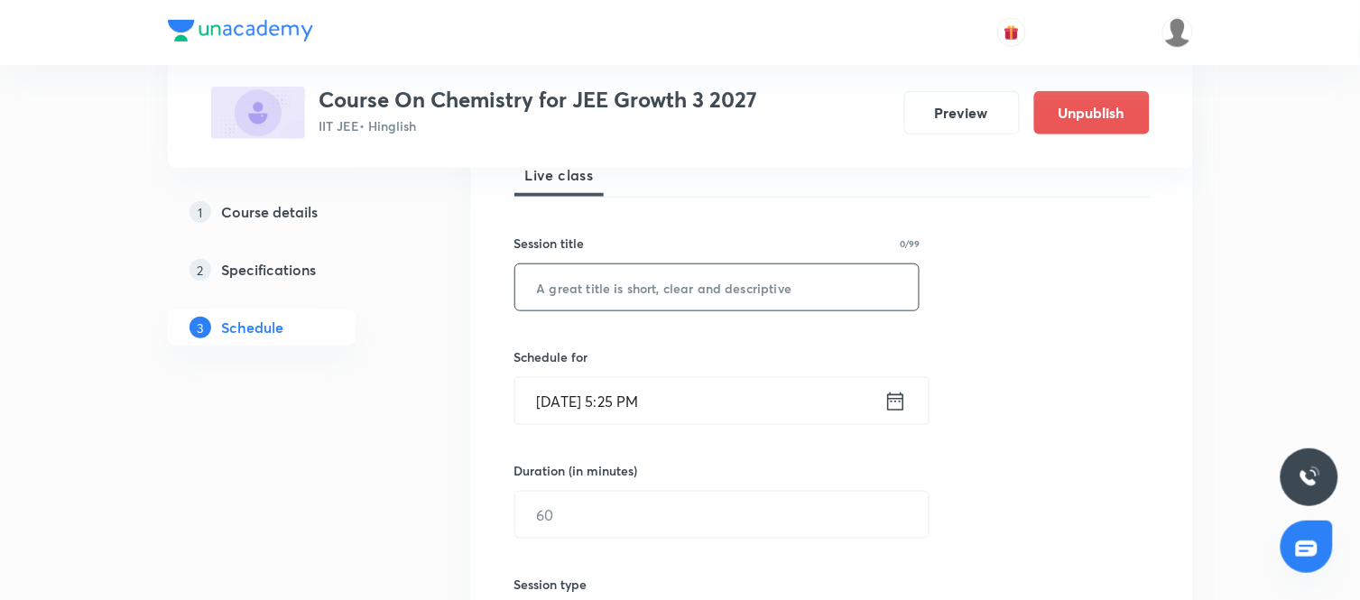
click at [752, 304] on input "text" at bounding box center [717, 287] width 404 height 46
paste input "Atomic Structure"
type input "Atomic Structure"
click at [898, 389] on icon at bounding box center [895, 401] width 23 height 25
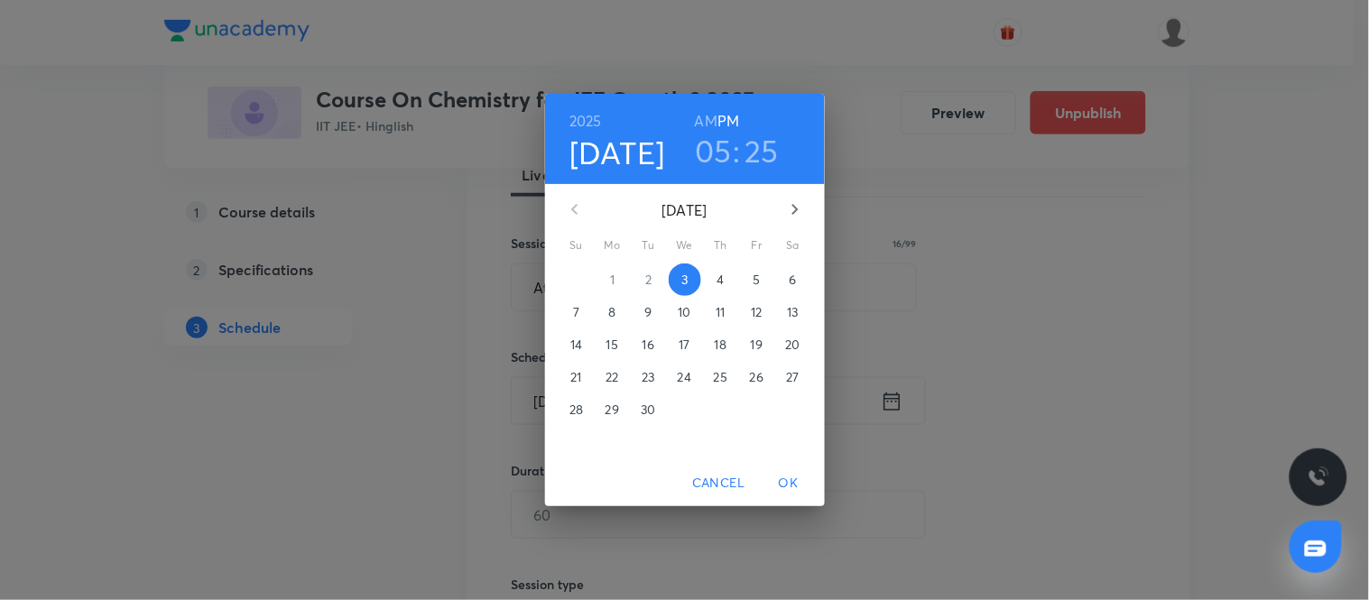
click at [714, 278] on span "4" at bounding box center [721, 280] width 32 height 18
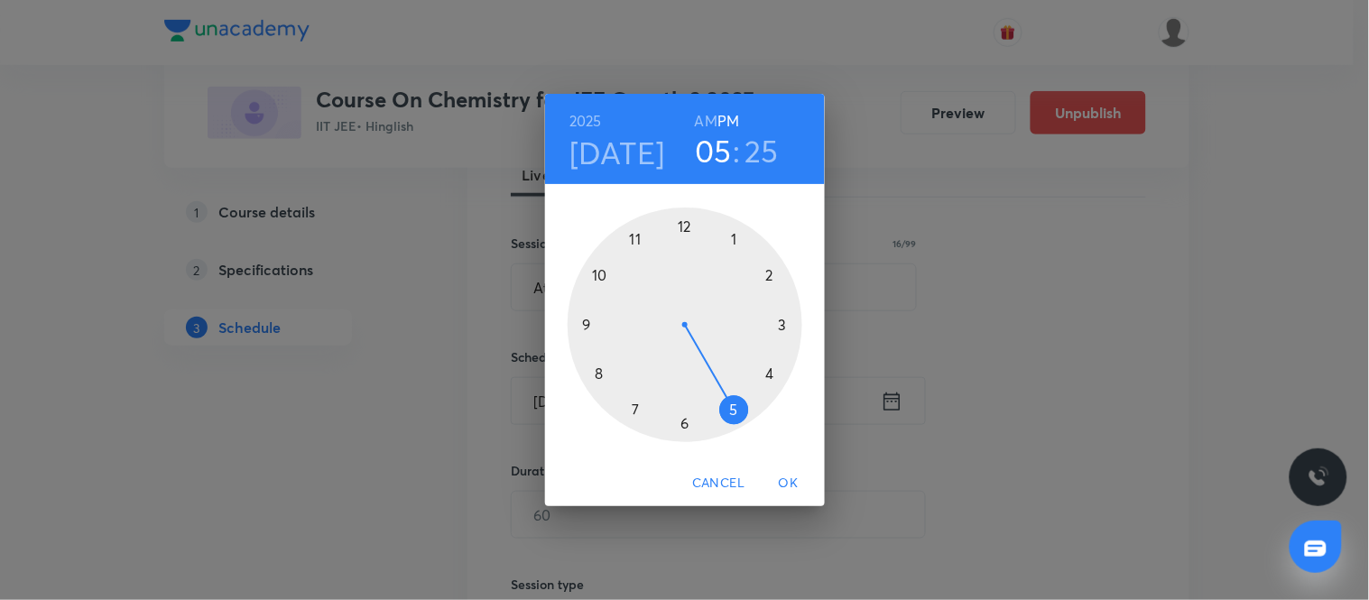
click at [683, 223] on div at bounding box center [685, 325] width 235 height 235
click at [681, 227] on div at bounding box center [685, 325] width 235 height 235
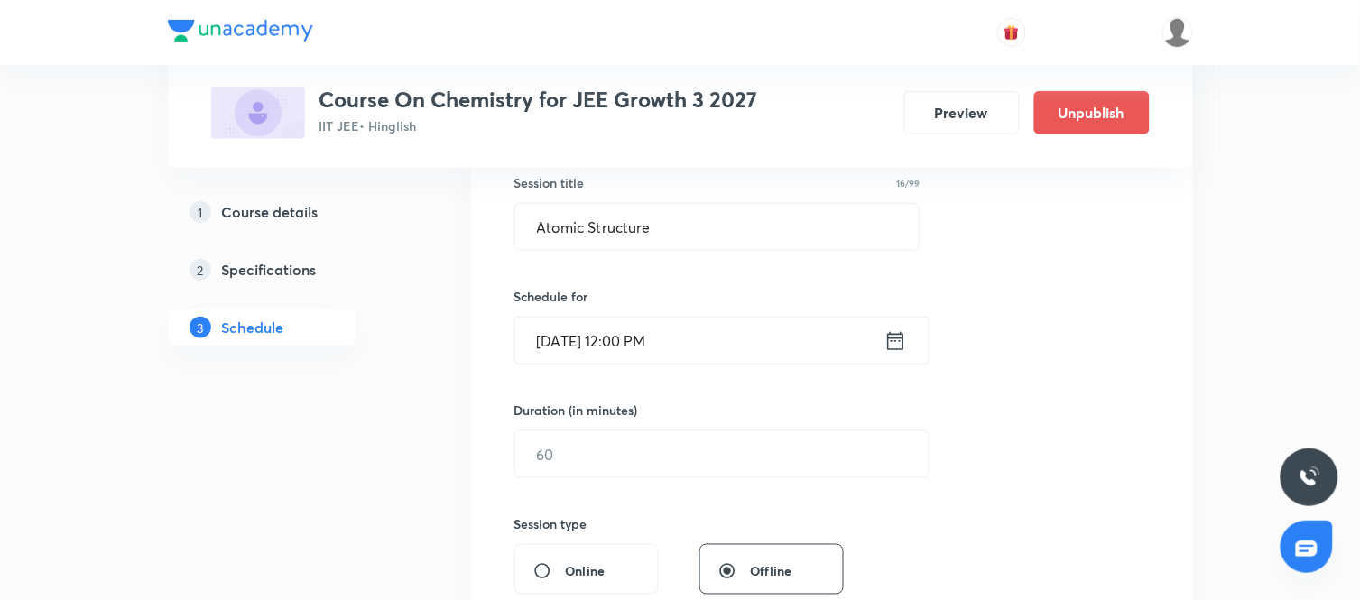
scroll to position [345, 0]
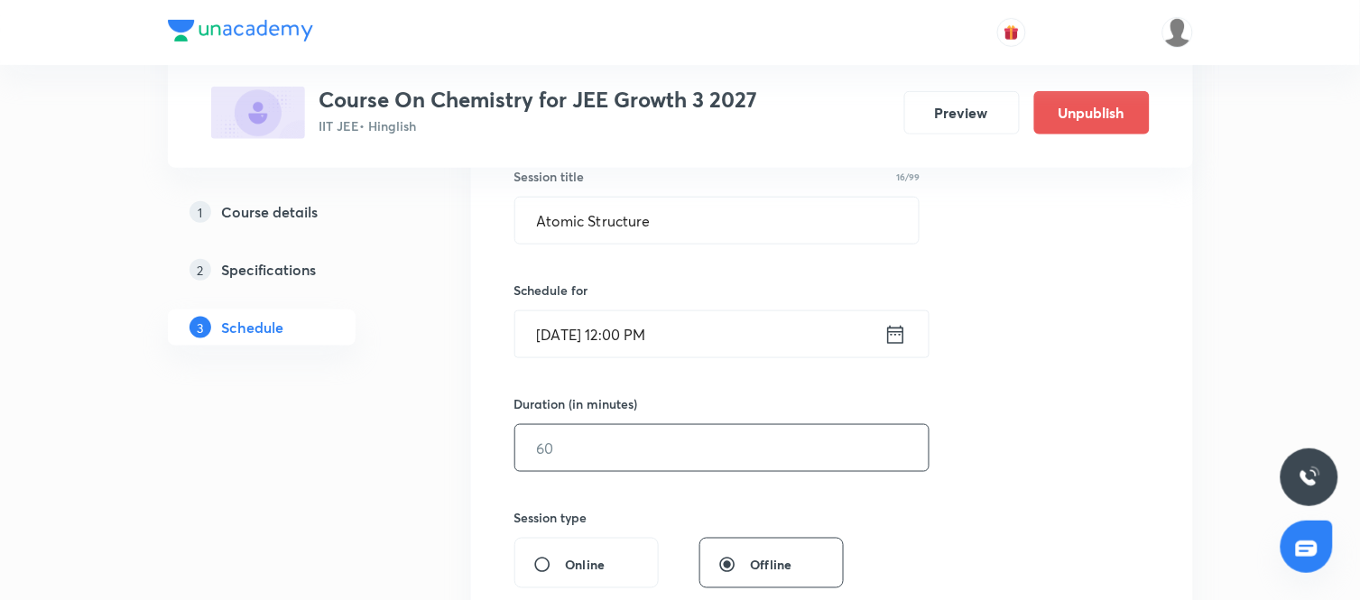
click at [657, 436] on input "text" at bounding box center [721, 448] width 413 height 46
type input "120"
click at [1043, 489] on div "Session 51 Live class Session title 16/99 Atomic Structure ​ Schedule for [DATE…" at bounding box center [831, 468] width 635 height 847
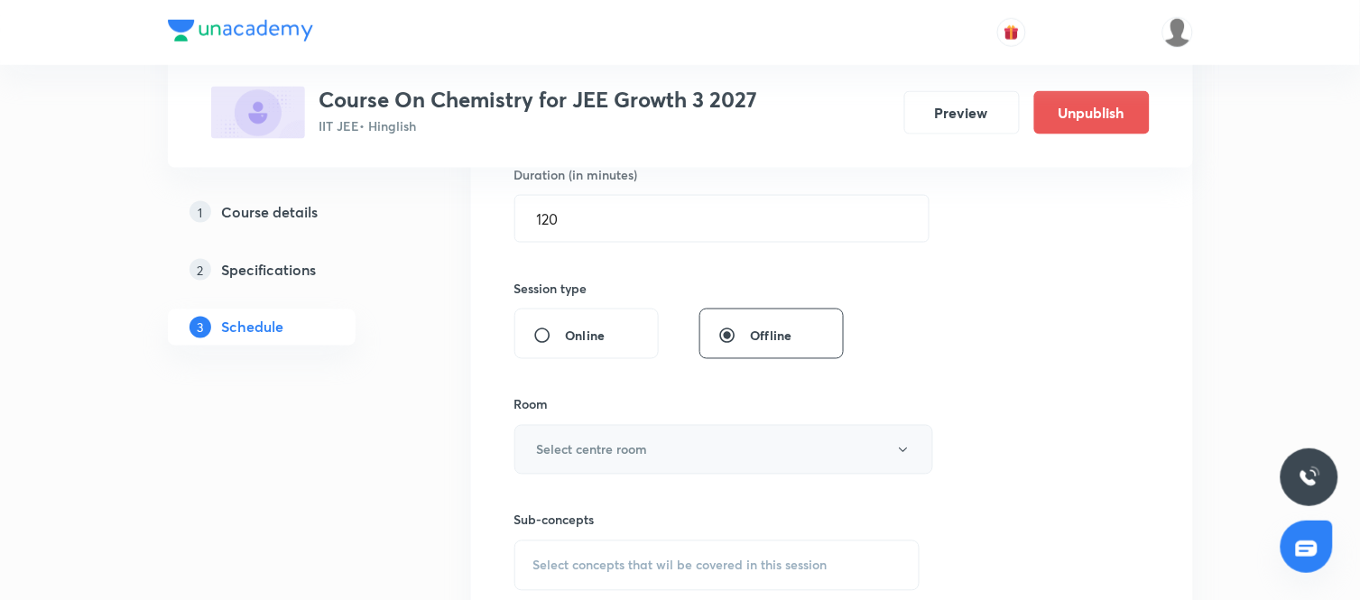
scroll to position [581, 0]
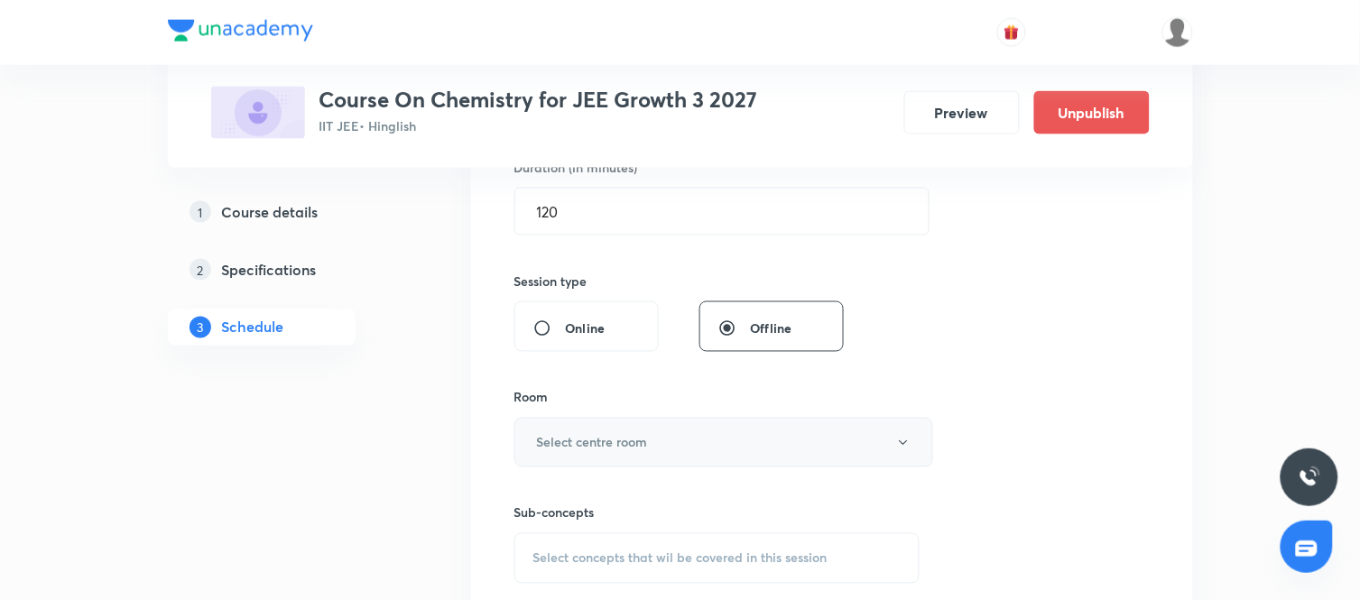
click at [773, 429] on button "Select centre room" at bounding box center [723, 443] width 419 height 50
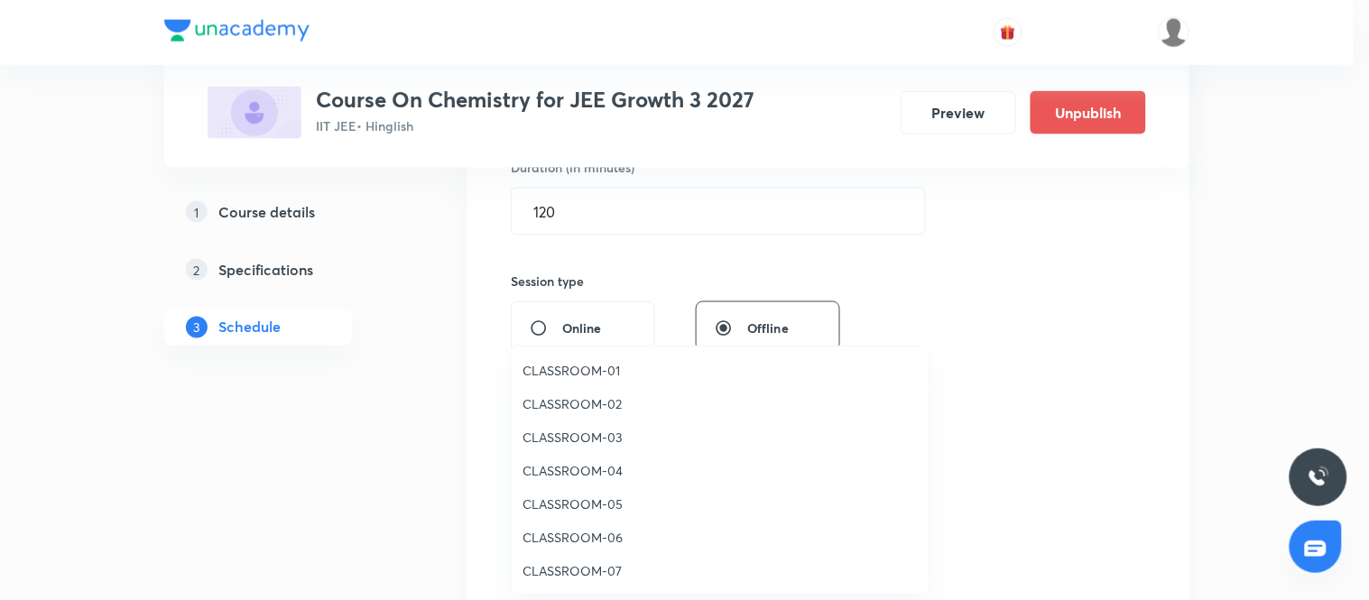
click at [596, 367] on span "CLASSROOM-01" at bounding box center [719, 370] width 395 height 19
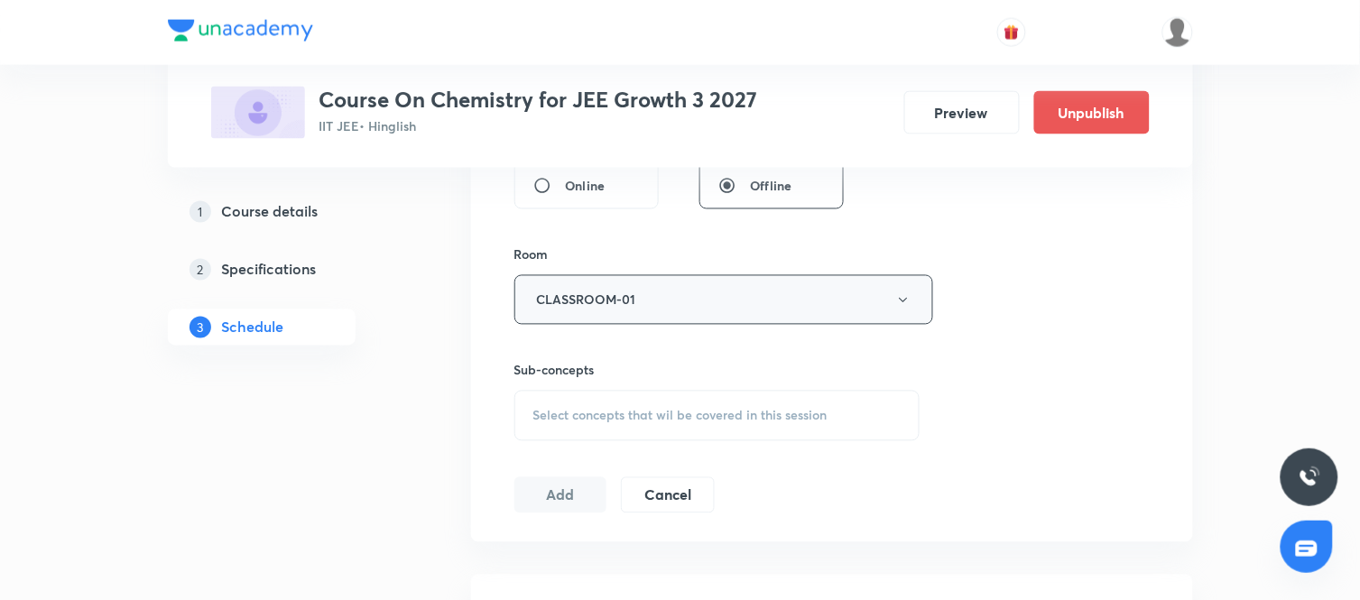
scroll to position [729, 0]
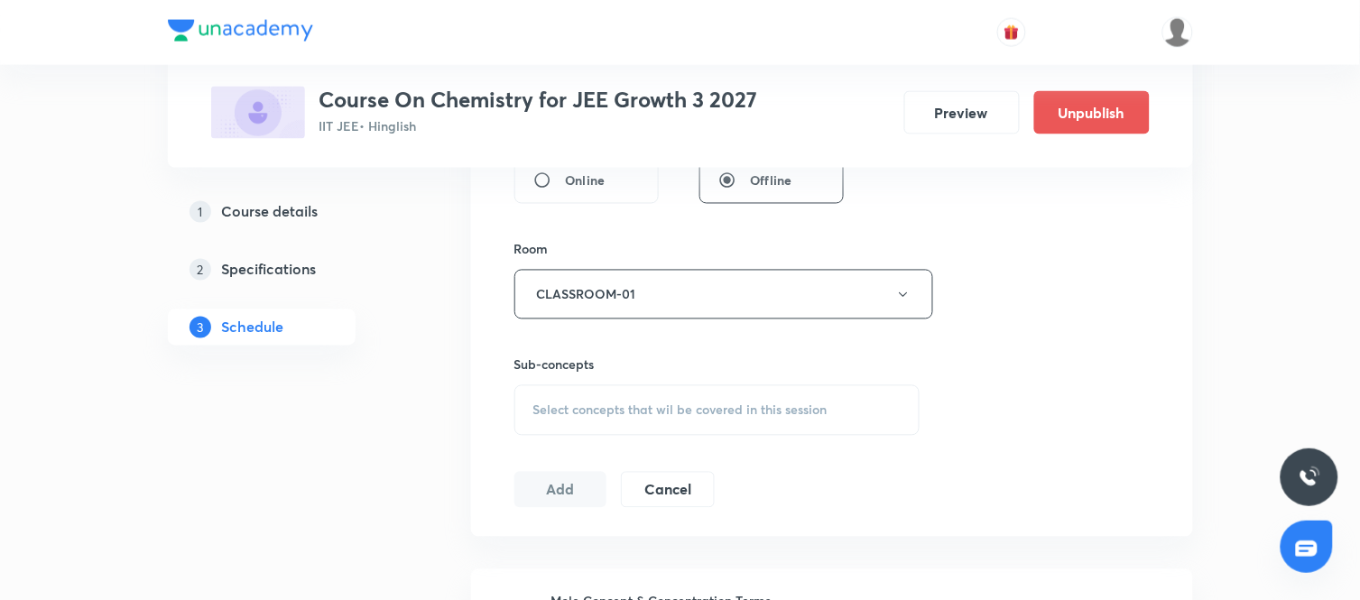
click at [661, 406] on span "Select concepts that wil be covered in this session" at bounding box center [680, 410] width 294 height 14
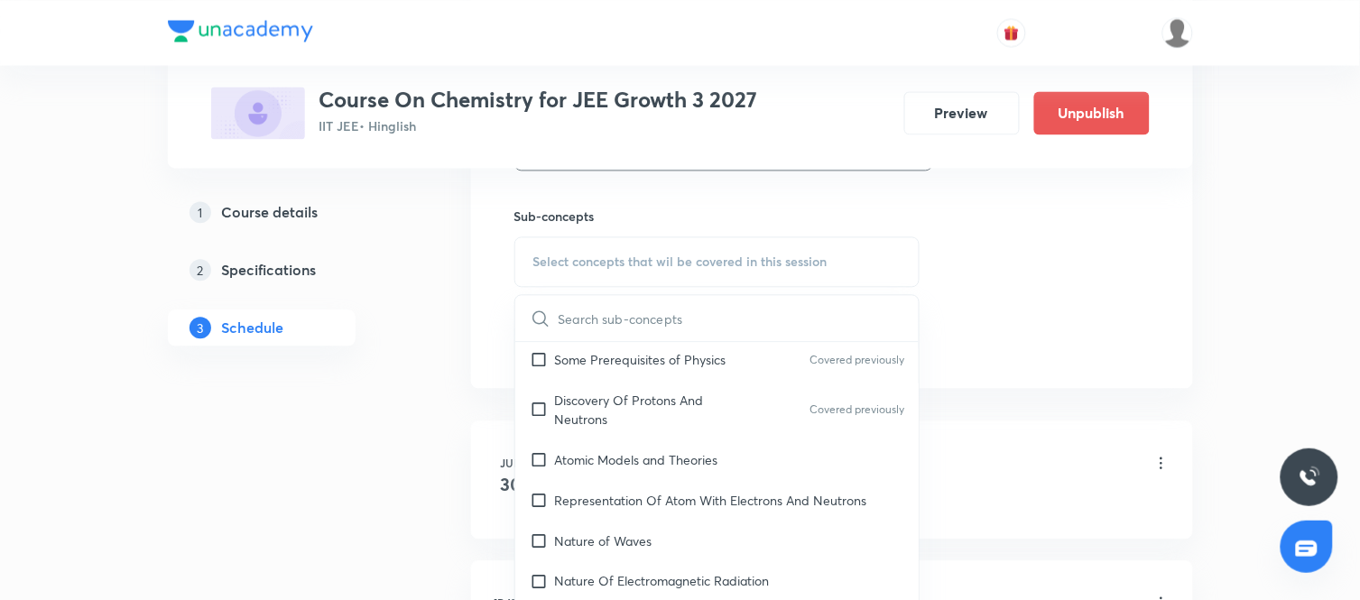
scroll to position [657, 0]
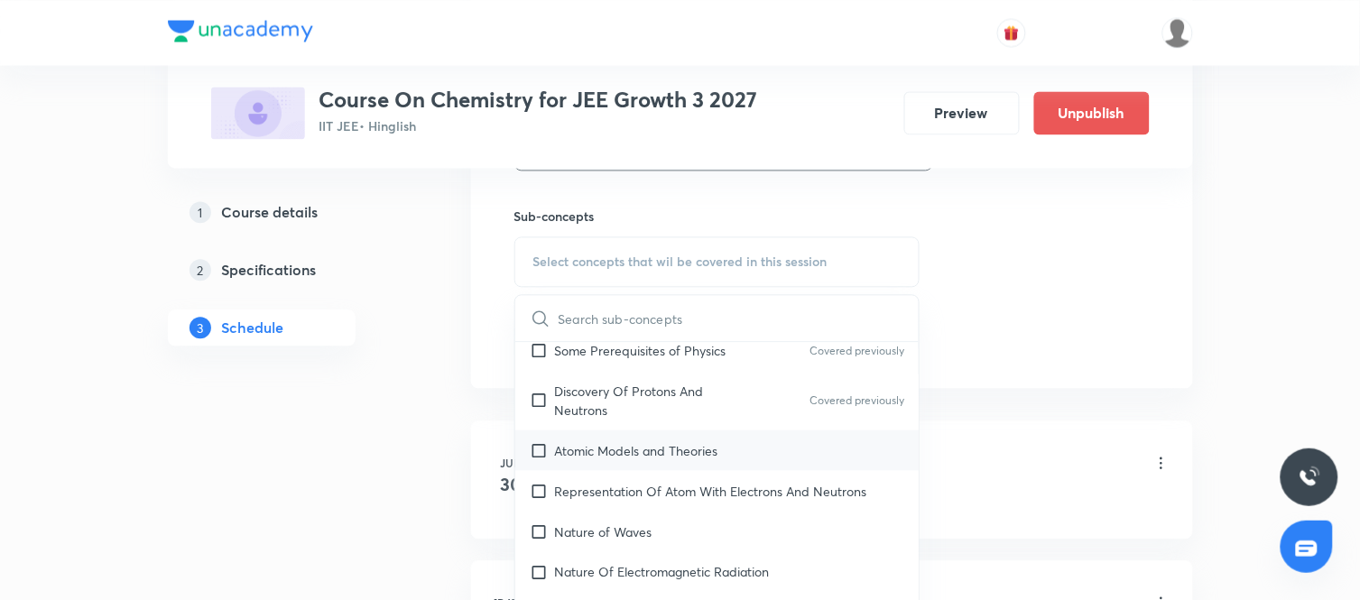
click at [695, 466] on div "Atomic Models and Theories" at bounding box center [717, 449] width 404 height 41
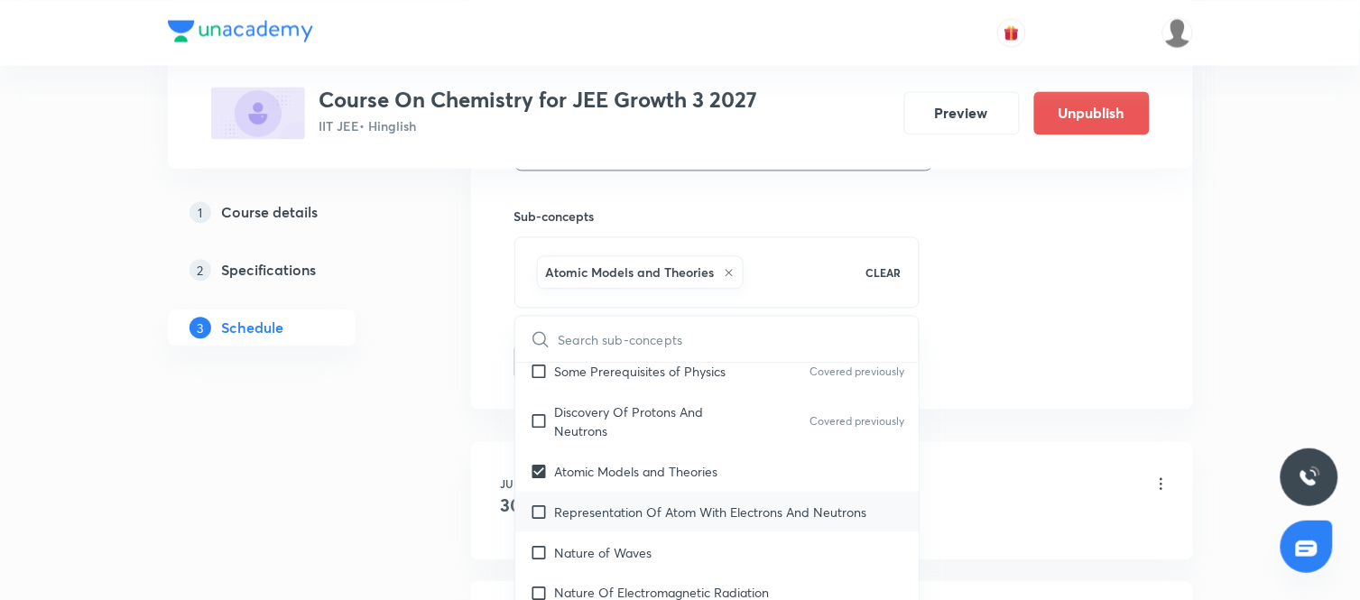
click at [668, 515] on p "Representation Of Atom With Electrons And Neutrons" at bounding box center [711, 511] width 312 height 19
checkbox input "true"
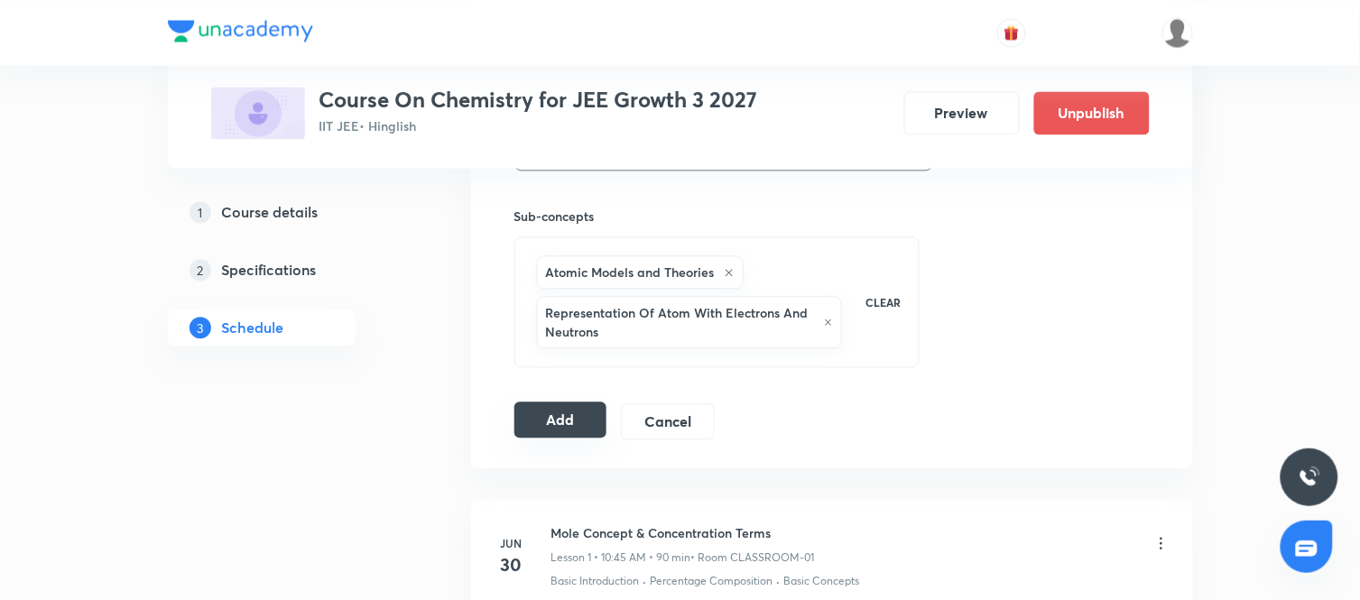
click at [573, 421] on button "Add" at bounding box center [560, 419] width 93 height 36
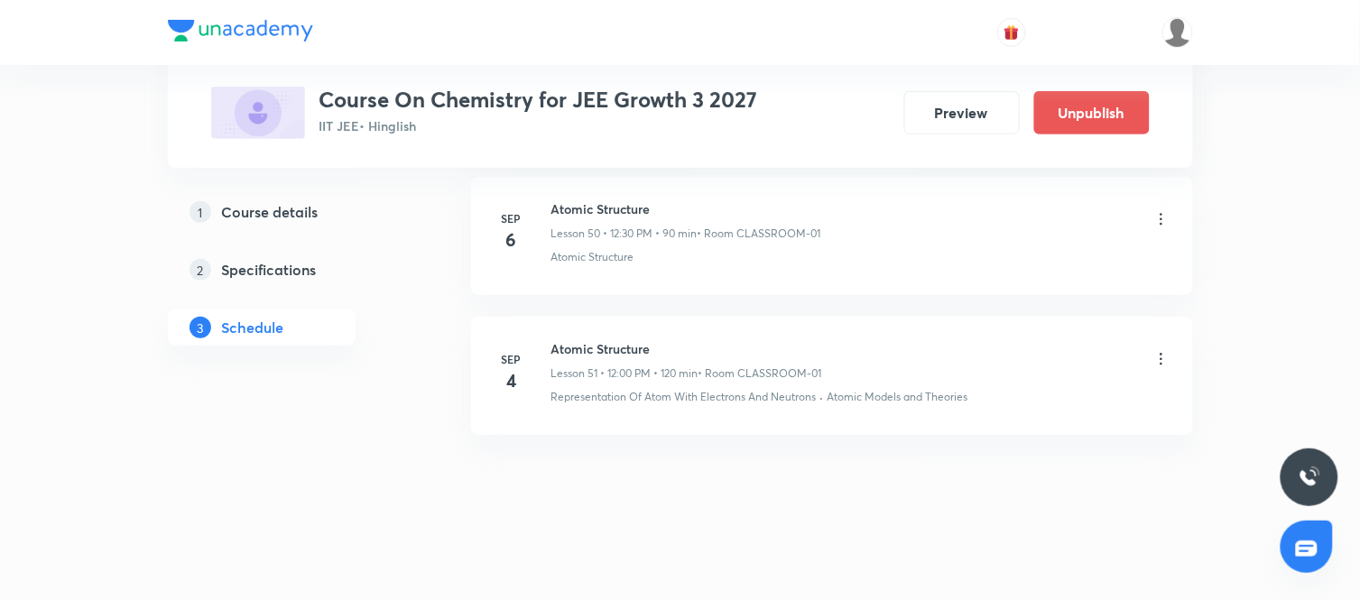
scroll to position [7158, 0]
